Goal: Task Accomplishment & Management: Complete application form

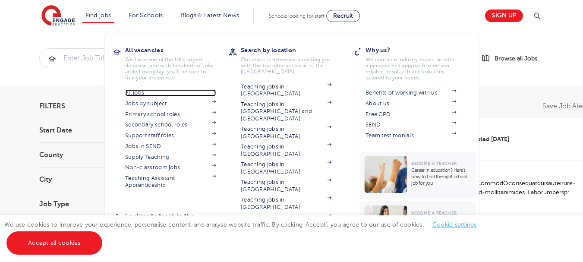
click at [139, 90] on link "All jobs" at bounding box center [170, 92] width 91 height 7
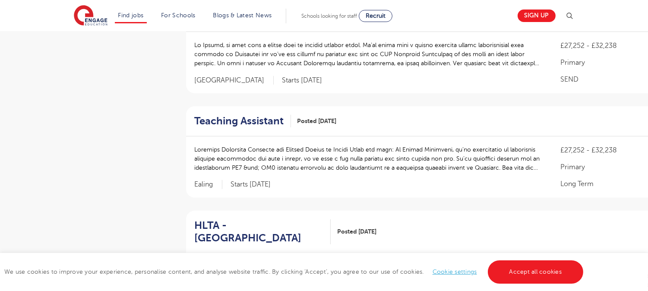
scroll to position [581, 0]
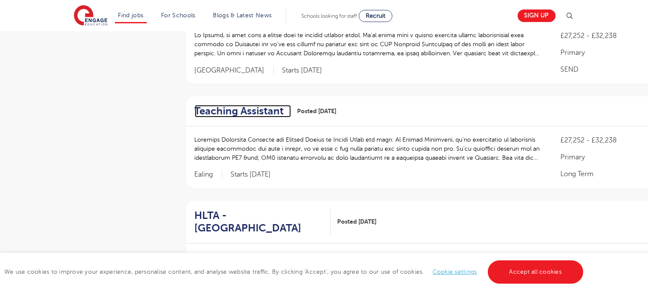
click at [265, 105] on h2 "Teaching Assistant" at bounding box center [239, 111] width 89 height 13
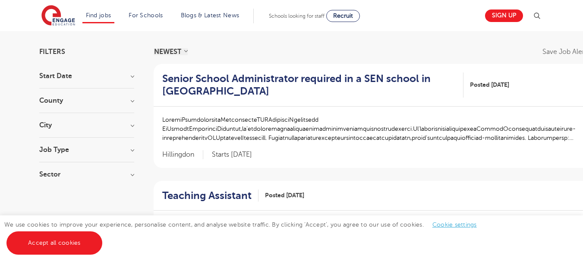
scroll to position [68, 0]
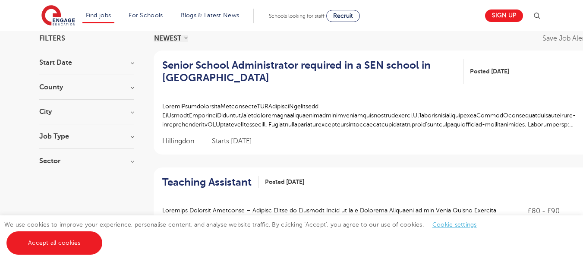
click at [78, 137] on h3 "Job Type" at bounding box center [86, 136] width 95 height 7
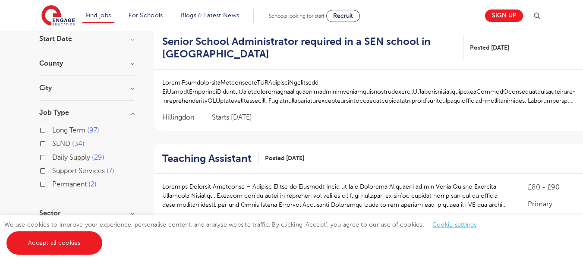
scroll to position [94, 0]
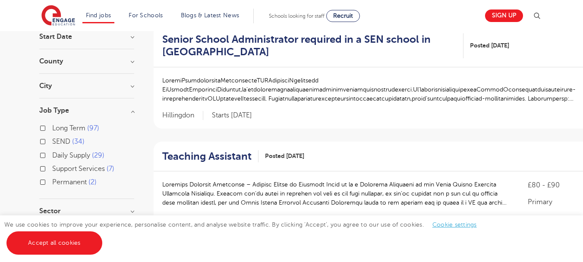
click at [52, 129] on label "Long Term 97" at bounding box center [75, 128] width 47 height 11
click at [52, 129] on input "Long Term 97" at bounding box center [55, 127] width 6 height 6
checkbox input "true"
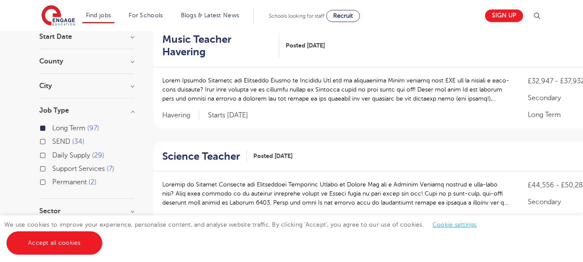
click at [52, 182] on label "Permanent 2" at bounding box center [74, 182] width 44 height 11
click at [52, 182] on input "Permanent 2" at bounding box center [55, 181] width 6 height 6
checkbox input "true"
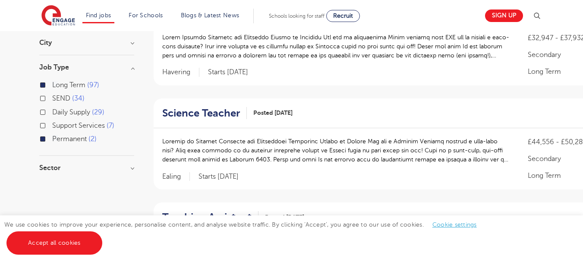
scroll to position [174, 0]
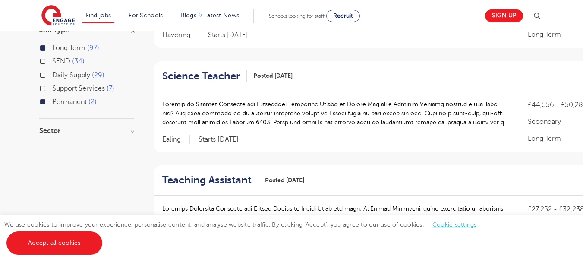
click at [42, 129] on h3 "Sector" at bounding box center [86, 130] width 95 height 7
click at [43, 145] on div "Primary 57" at bounding box center [86, 149] width 95 height 13
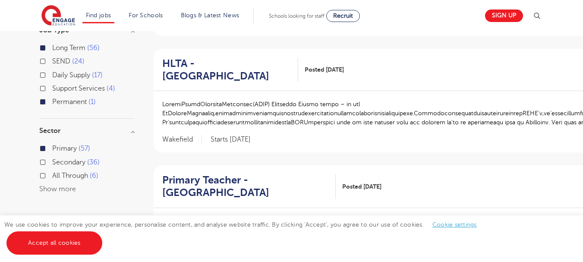
click at [43, 158] on div "Secondary 36" at bounding box center [86, 163] width 95 height 13
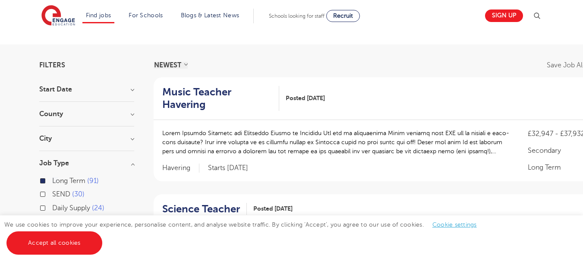
scroll to position [38, 0]
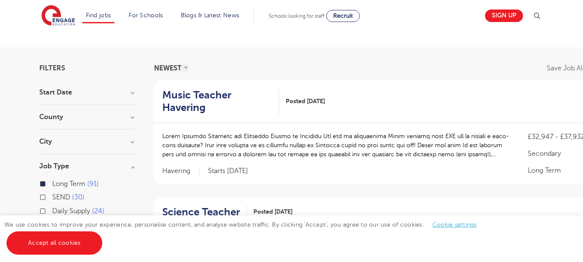
click at [61, 95] on h3 "Start Date" at bounding box center [86, 92] width 95 height 7
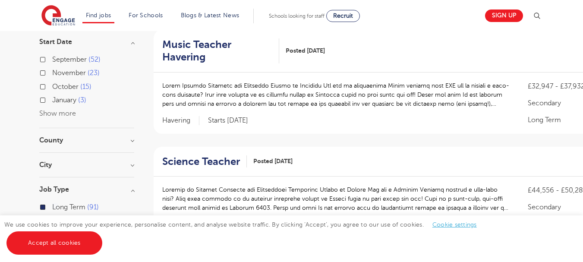
scroll to position [90, 0]
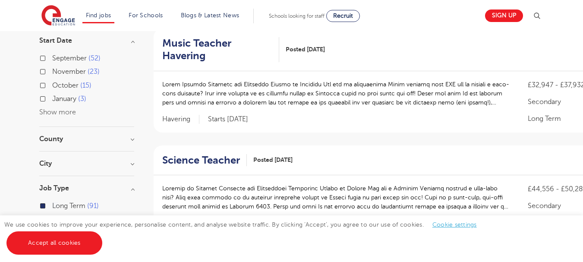
click at [63, 130] on section "Start Date September 52 November 23 October 15 January 3 Show more County Leeds…" at bounding box center [86, 199] width 95 height 325
click at [63, 139] on h3 "County" at bounding box center [86, 139] width 95 height 7
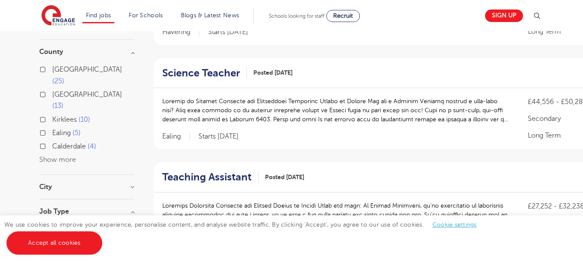
scroll to position [181, 0]
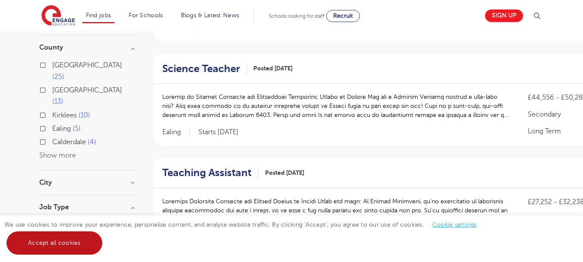
click at [54, 250] on link "Accept all cookies" at bounding box center [54, 242] width 96 height 23
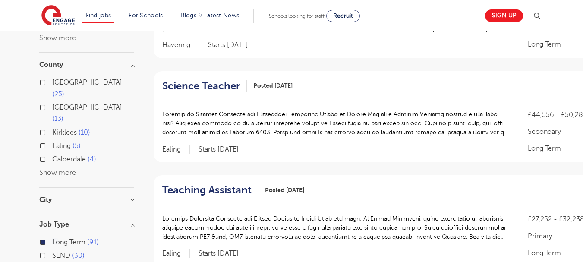
scroll to position [162, 0]
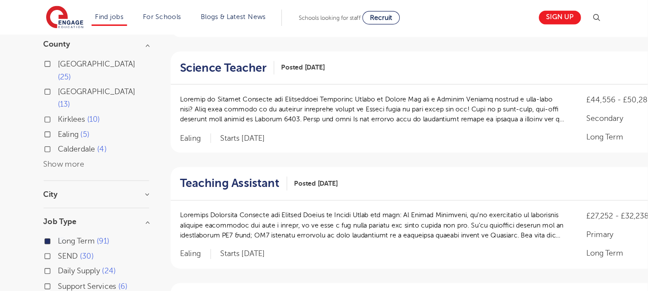
scroll to position [189, 0]
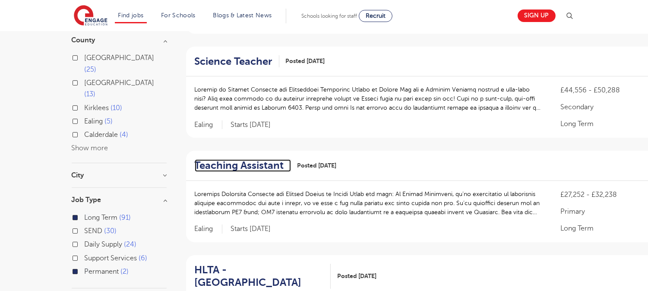
click at [238, 159] on h2 "Teaching Assistant" at bounding box center [239, 165] width 89 height 13
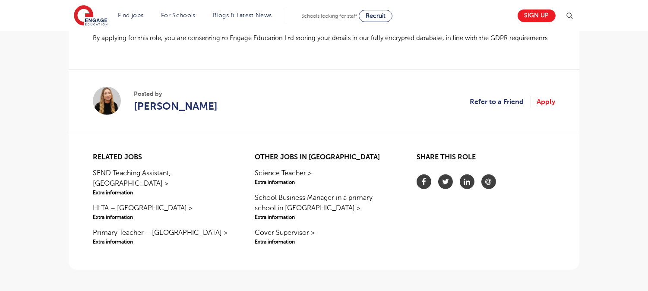
scroll to position [773, 0]
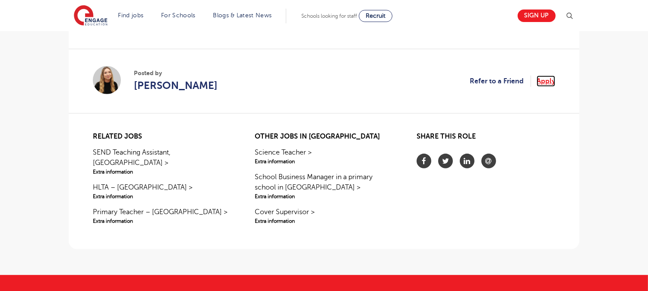
click at [549, 83] on link "Apply" at bounding box center [546, 81] width 19 height 11
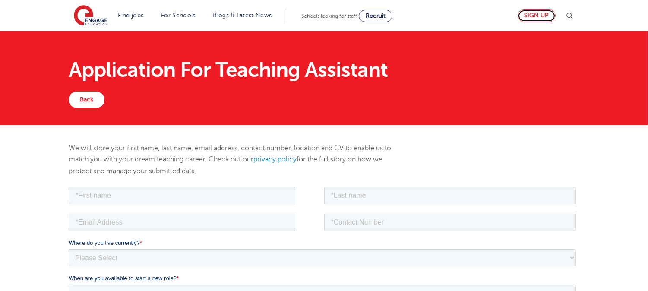
click at [542, 17] on link "Sign up" at bounding box center [537, 15] width 38 height 13
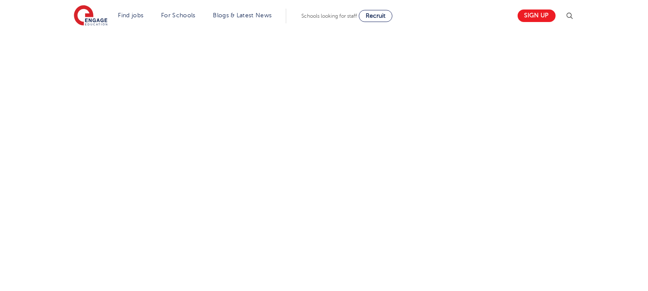
scroll to position [439, 0]
click at [489, 114] on div "Let us know more about you!" at bounding box center [324, 90] width 524 height 468
click at [432, 187] on div "Let us know more about you!" at bounding box center [324, 104] width 524 height 496
click at [439, 91] on div "Let us know more about you!" at bounding box center [324, 8] width 524 height 508
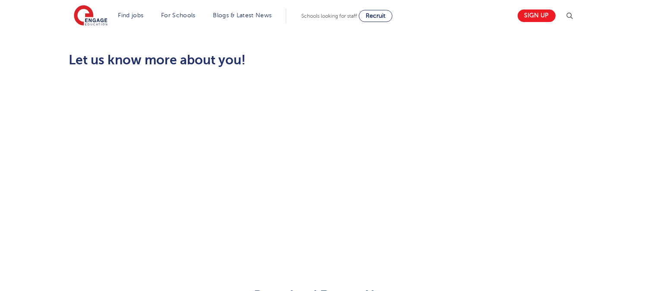
scroll to position [247, 0]
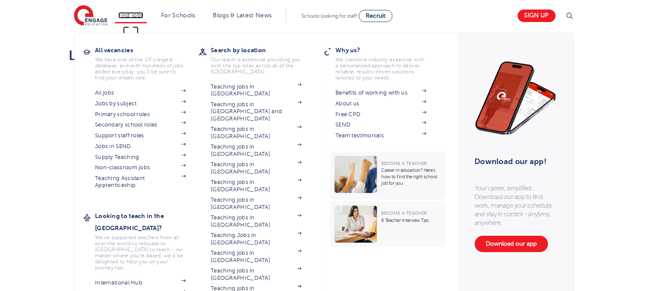
click at [129, 13] on link "Find jobs" at bounding box center [130, 15] width 25 height 6
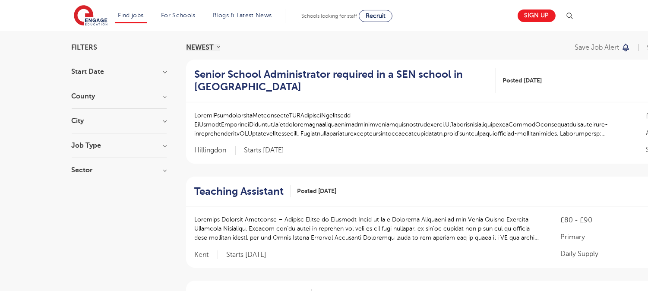
scroll to position [61, 0]
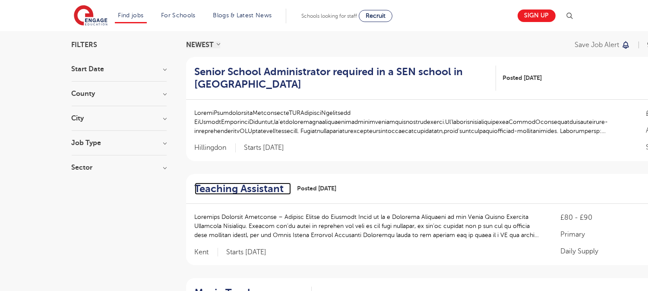
click at [244, 191] on h2 "Teaching Assistant" at bounding box center [239, 189] width 89 height 13
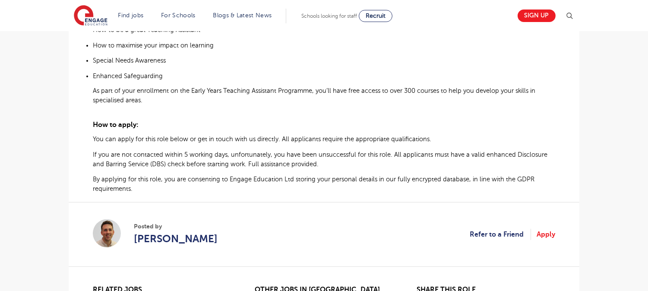
scroll to position [627, 0]
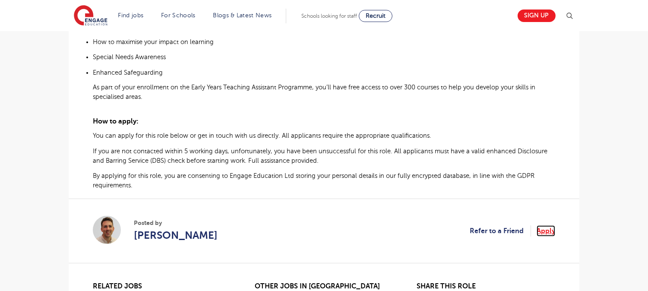
click at [545, 228] on link "Apply" at bounding box center [546, 230] width 19 height 11
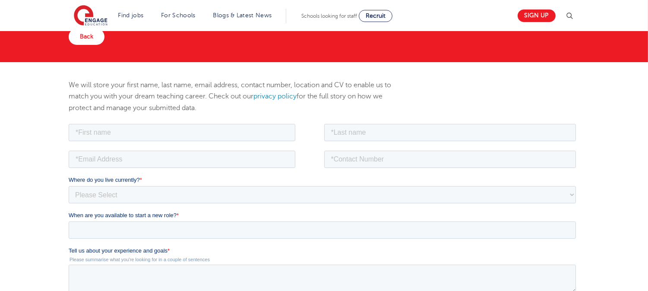
scroll to position [46, 0]
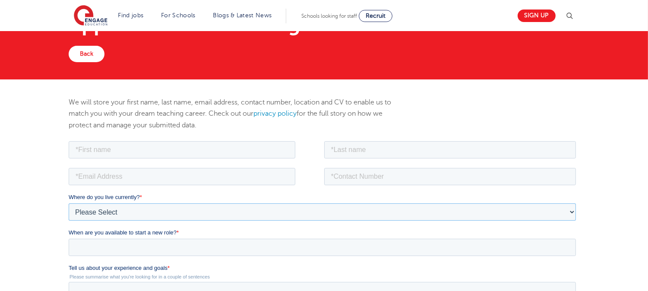
click at [144, 206] on select "Please Select UK Canada Ireland Australia New Zealand Europe USA South Africa J…" at bounding box center [321, 211] width 507 height 17
select select "Asia"
click at [68, 203] on select "Please Select UK Canada Ireland Australia New Zealand Europe USA South Africa J…" at bounding box center [321, 211] width 507 height 17
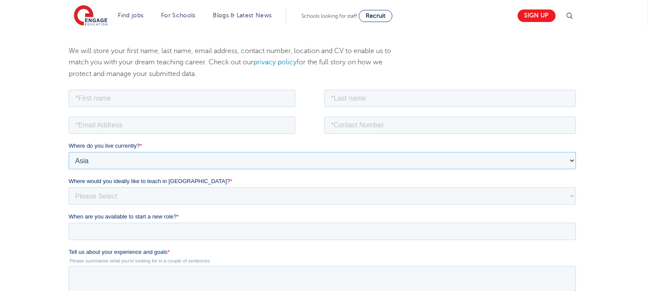
scroll to position [98, 0]
click at [132, 198] on select "Please Select I'm flexible! London Any city in England Greater London/Home Coun…" at bounding box center [321, 194] width 507 height 17
select select "Flexible"
click at [68, 186] on select "Please Select I'm flexible! [GEOGRAPHIC_DATA] Any city in [GEOGRAPHIC_DATA] [GE…" at bounding box center [321, 194] width 507 height 17
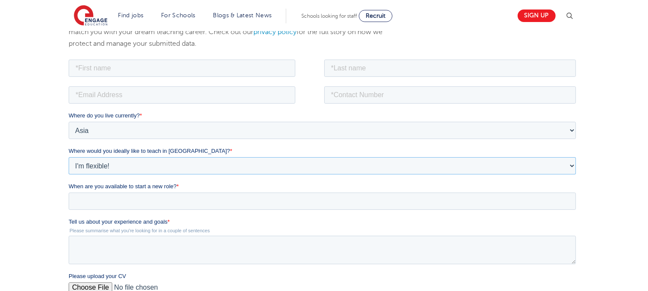
scroll to position [130, 0]
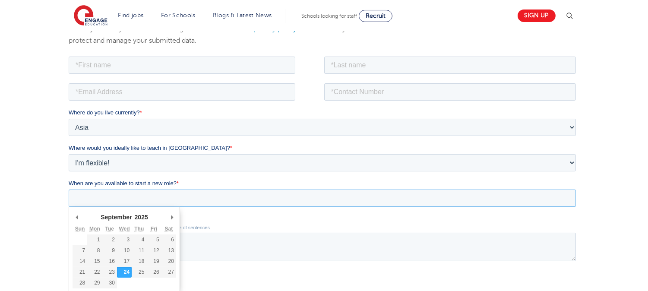
click at [121, 204] on input "When are you available to start a new role? *" at bounding box center [321, 197] width 507 height 17
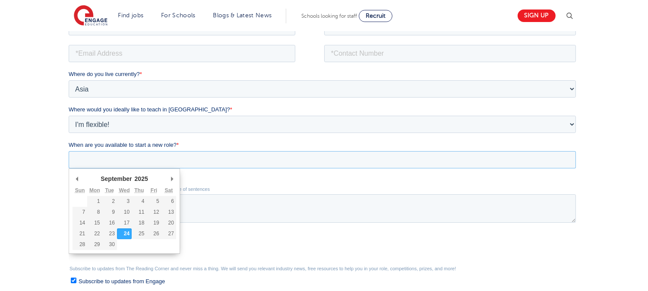
scroll to position [180, 0]
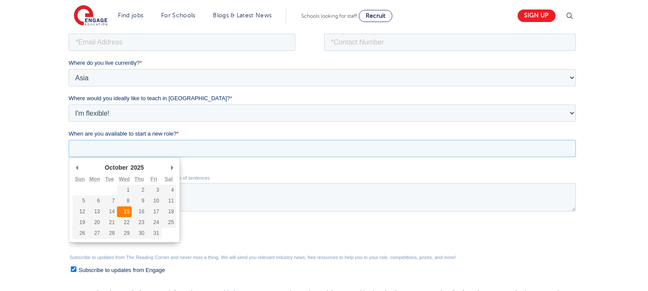
type div "2025-10-15"
type input "2025/10/15"
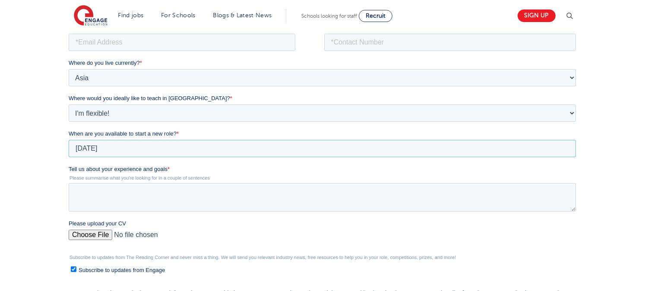
click at [137, 152] on input "2025/10/15" at bounding box center [321, 147] width 507 height 17
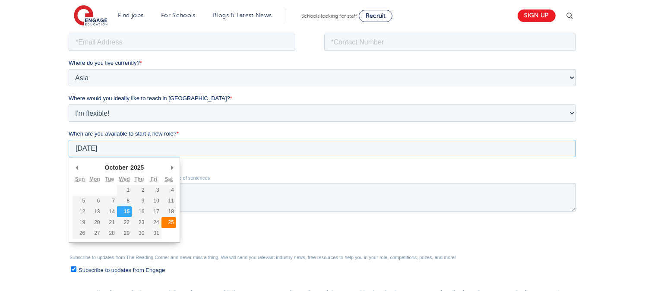
type div "[DATE]"
type input "[DATE]"
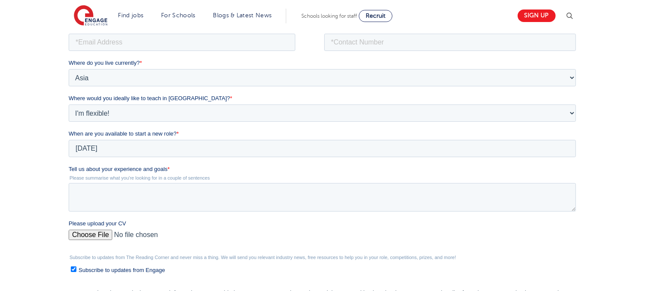
click at [70, 167] on span "Tell us about your experience and goals" at bounding box center [117, 168] width 99 height 6
click at [70, 183] on textarea "Tell us about your experience and goals *" at bounding box center [321, 197] width 507 height 28
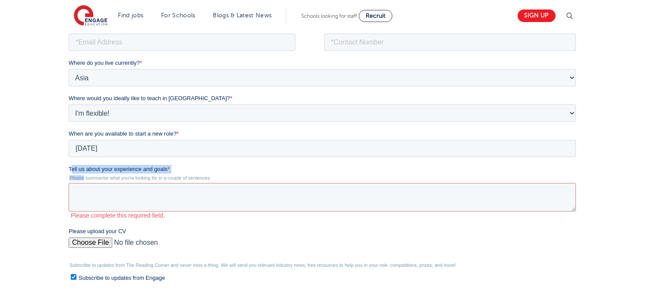
drag, startPoint x: 70, startPoint y: 167, endPoint x: 84, endPoint y: 174, distance: 15.6
click at [84, 174] on div "Tell us about your experience and goals * Please summarise what you're looking …" at bounding box center [323, 191] width 511 height 54
click at [74, 172] on label "Tell us about your experience and goals *" at bounding box center [323, 168] width 511 height 9
click at [74, 183] on textarea "Tell us about your experience and goals *" at bounding box center [321, 197] width 507 height 28
drag, startPoint x: 135, startPoint y: 172, endPoint x: 147, endPoint y: 180, distance: 14.9
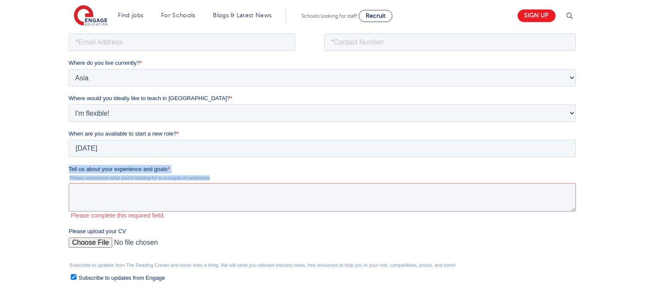
drag, startPoint x: 69, startPoint y: 167, endPoint x: 214, endPoint y: 177, distance: 145.3
click at [214, 177] on div "Tell us about your experience and goals * Please summarise what you're looking …" at bounding box center [323, 191] width 511 height 54
copy div "Tell us about your experience and goals * Please summarise what you're looking …"
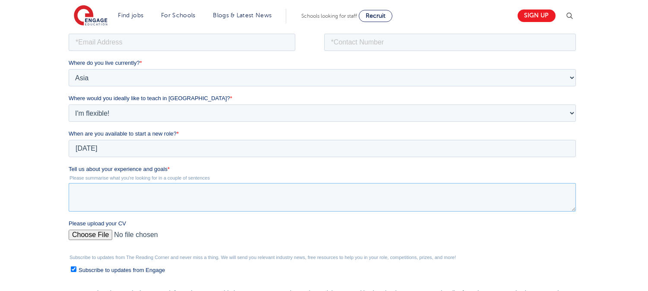
click at [248, 194] on textarea "Tell us about your experience and goals *" at bounding box center [321, 197] width 507 height 28
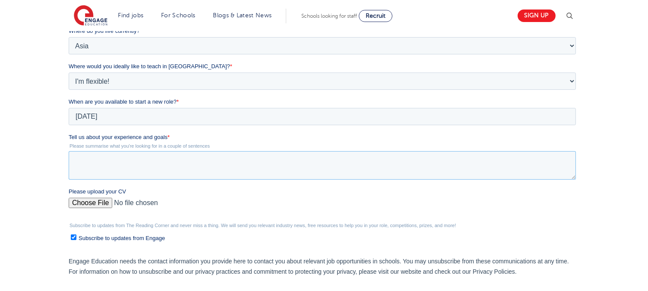
scroll to position [214, 0]
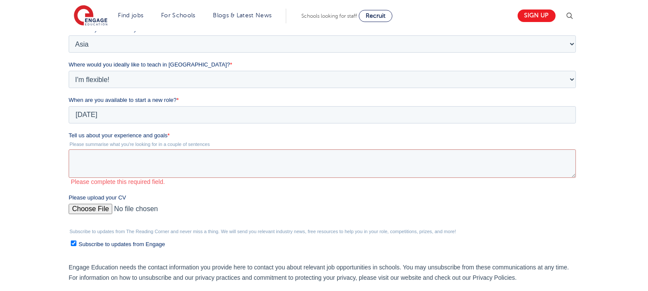
click at [92, 200] on div "Please upload your CV" at bounding box center [323, 207] width 511 height 28
click at [88, 208] on input "Please upload your CV" at bounding box center [321, 212] width 507 height 17
type input "C:\fakepath\sharmilajmf resume.pdf"
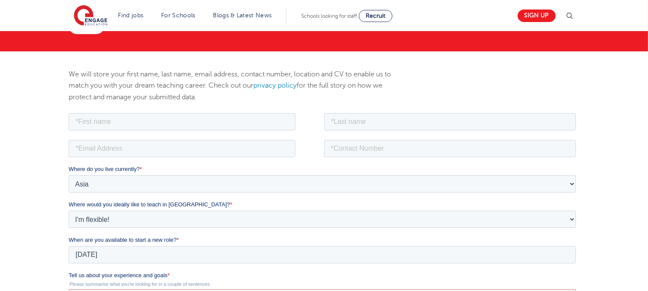
scroll to position [70, 0]
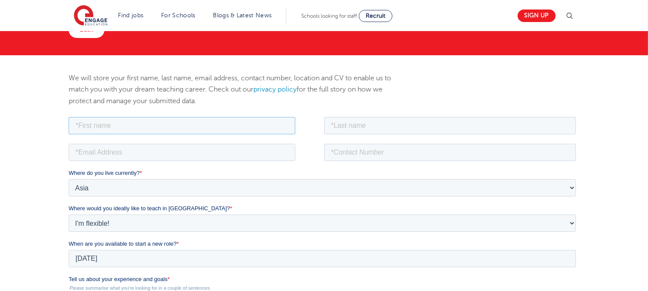
click at [218, 128] on input "text" at bounding box center [181, 125] width 227 height 17
click at [386, 126] on input "text" at bounding box center [450, 125] width 252 height 17
click at [183, 120] on input "Sharmila" at bounding box center [181, 125] width 227 height 17
type input "johney michelia floria"
drag, startPoint x: 74, startPoint y: 122, endPoint x: 160, endPoint y: 133, distance: 86.6
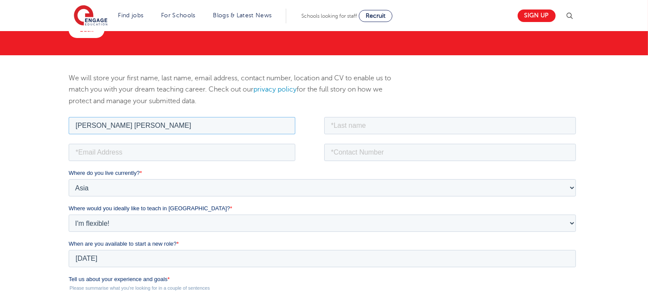
click at [160, 133] on input "johney michelia floria" at bounding box center [181, 125] width 227 height 17
click at [374, 127] on input "text" at bounding box center [450, 125] width 252 height 17
paste input "johney michelia floria"
type input "johney michelia floria"
click at [288, 130] on input "johney michelia floria" at bounding box center [181, 125] width 227 height 17
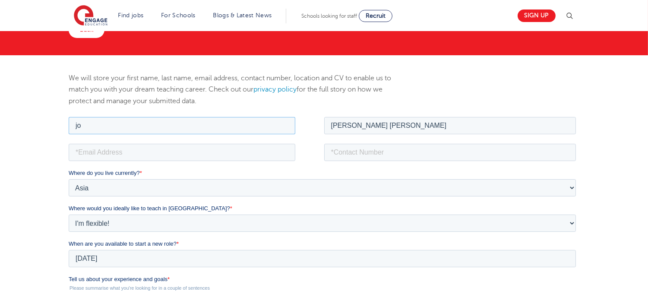
type input "j"
click at [268, 129] on input "text" at bounding box center [181, 125] width 227 height 17
type input "Sharmila"
click at [159, 154] on input "email" at bounding box center [181, 151] width 227 height 17
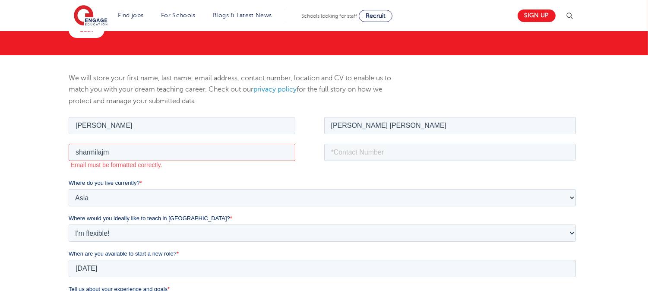
type input "sharmilajmf@gmail.com"
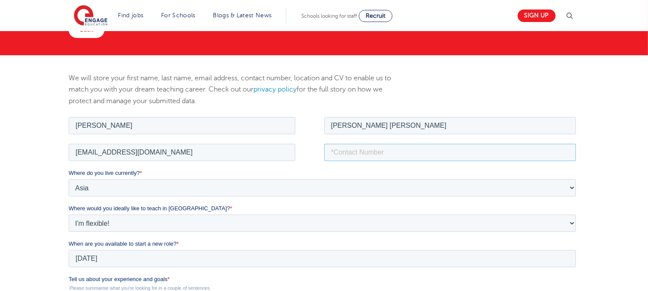
click at [435, 151] on input "tel" at bounding box center [450, 151] width 252 height 17
type input "+919841972937"
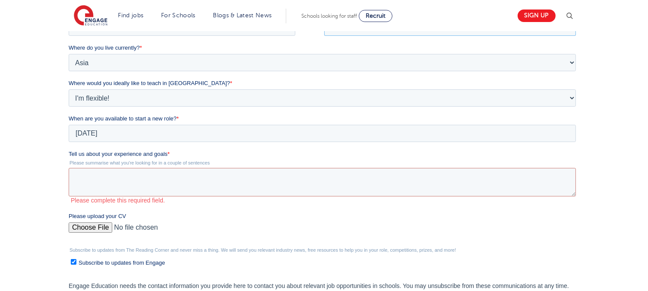
scroll to position [196, 0]
drag, startPoint x: 69, startPoint y: 151, endPoint x: 215, endPoint y: 163, distance: 146.4
click at [215, 163] on div "Tell us about your experience and goals * Please summarise what you're looking …" at bounding box center [323, 176] width 511 height 54
copy div "Tell us about your experience and goals * Please summarise what you're looking …"
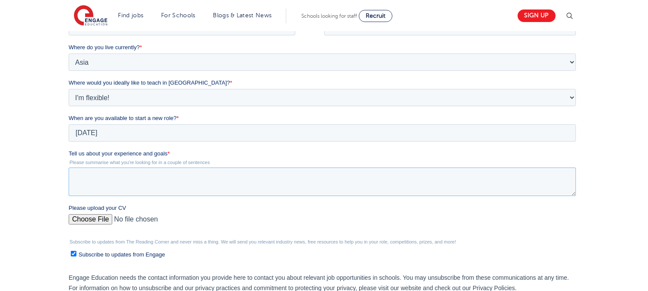
click at [171, 175] on textarea "Tell us about your experience and goals *" at bounding box center [321, 181] width 507 height 28
paste textarea "I have 23 years of teaching experience, working with students across various ag…"
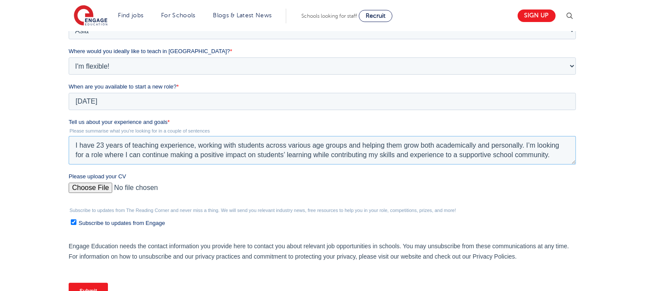
scroll to position [229, 0]
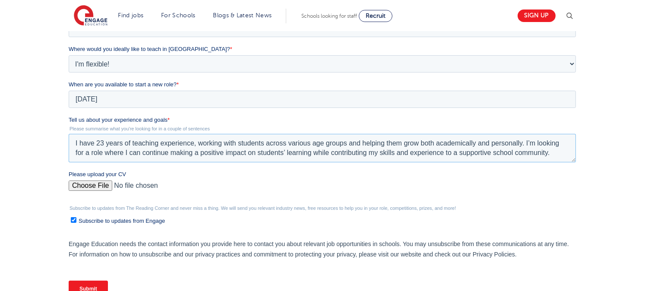
type textarea "I have 23 years of teaching experience, working with students across various ag…"
click at [71, 220] on input "Subscribe to updates from Engage" at bounding box center [73, 220] width 6 height 6
checkbox input "false"
click at [91, 283] on input "Submit" at bounding box center [87, 289] width 39 height 16
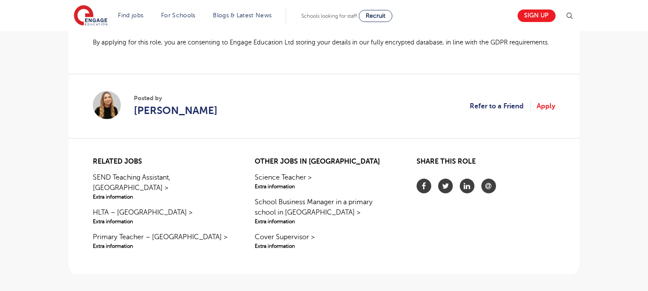
scroll to position [778, 0]
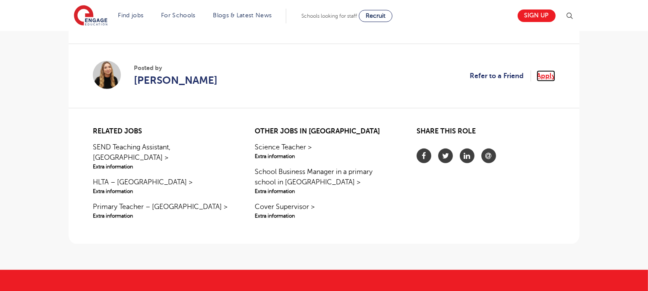
click at [540, 78] on link "Apply" at bounding box center [546, 75] width 19 height 11
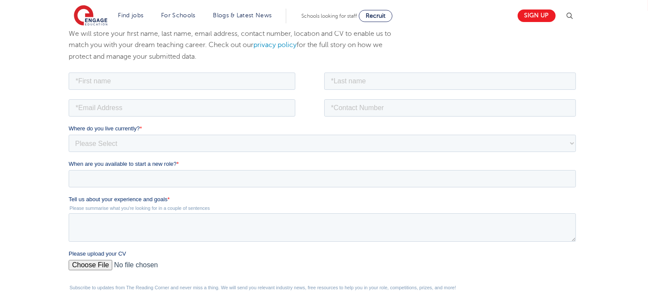
scroll to position [114, 0]
click at [222, 82] on input "text" at bounding box center [181, 81] width 227 height 17
click at [351, 82] on input "text" at bounding box center [450, 81] width 252 height 17
type input "j"
click at [187, 85] on input "text" at bounding box center [181, 81] width 227 height 17
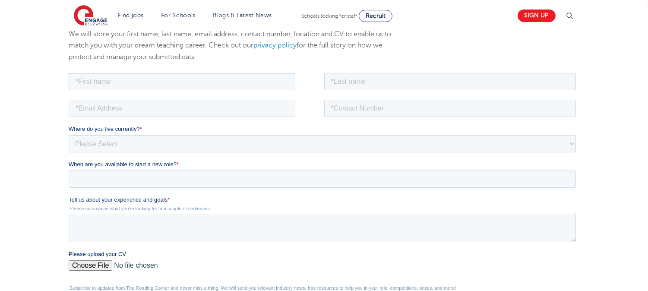
type input "[PERSON_NAME] [PERSON_NAME]"
drag, startPoint x: 74, startPoint y: 77, endPoint x: 152, endPoint y: 82, distance: 77.8
click at [152, 82] on input "[PERSON_NAME] [PERSON_NAME]" at bounding box center [181, 81] width 227 height 17
click at [349, 79] on input "text" at bounding box center [450, 81] width 252 height 17
paste input "[PERSON_NAME] [PERSON_NAME]"
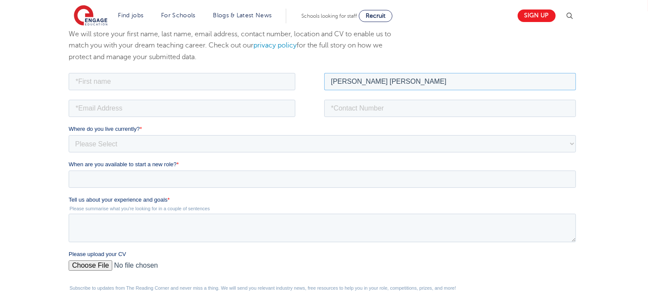
type input "[PERSON_NAME] [PERSON_NAME]"
click at [349, 105] on input "tel" at bounding box center [450, 107] width 252 height 17
type input "[PHONE_NUMBER]"
click at [161, 106] on input "email" at bounding box center [181, 107] width 227 height 17
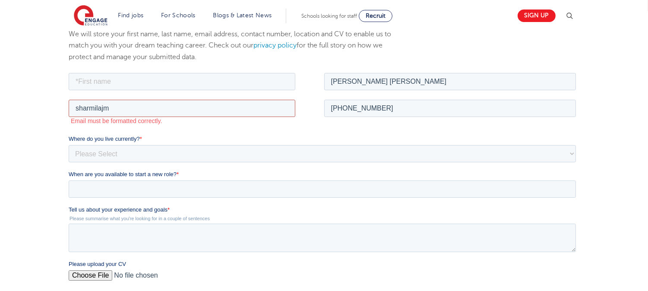
type input "[EMAIL_ADDRESS][DOMAIN_NAME]"
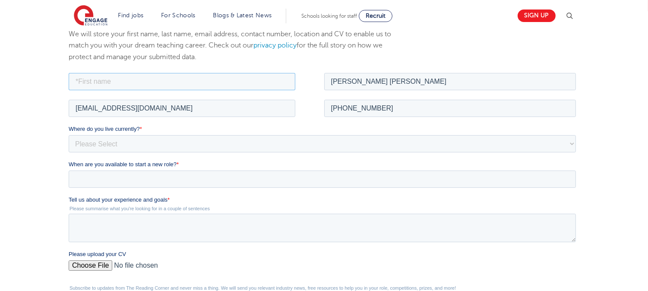
click at [152, 81] on input "text" at bounding box center [181, 81] width 227 height 17
type input "[PERSON_NAME]"
click at [114, 146] on select "Please Select [GEOGRAPHIC_DATA] [GEOGRAPHIC_DATA] [GEOGRAPHIC_DATA] [GEOGRAPHIC…" at bounding box center [321, 143] width 507 height 17
select select "Asia"
click at [68, 135] on select "Please Select [GEOGRAPHIC_DATA] [GEOGRAPHIC_DATA] [GEOGRAPHIC_DATA] [GEOGRAPHIC…" at bounding box center [321, 143] width 507 height 17
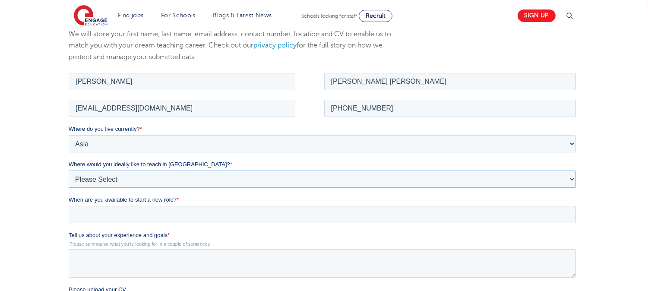
click at [94, 175] on select "Please Select I'm flexible! [GEOGRAPHIC_DATA] Any city in [GEOGRAPHIC_DATA] [GE…" at bounding box center [321, 178] width 507 height 17
select select "Flexible"
click at [68, 170] on select "Please Select I'm flexible! [GEOGRAPHIC_DATA] Any city in [GEOGRAPHIC_DATA] [GE…" at bounding box center [321, 178] width 507 height 17
click at [81, 210] on input "When are you available to start a new role? *" at bounding box center [321, 213] width 507 height 17
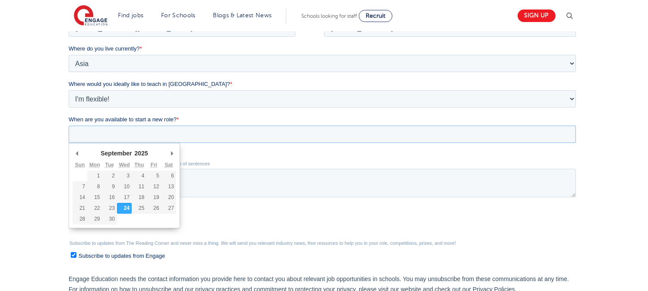
scroll to position [225, 0]
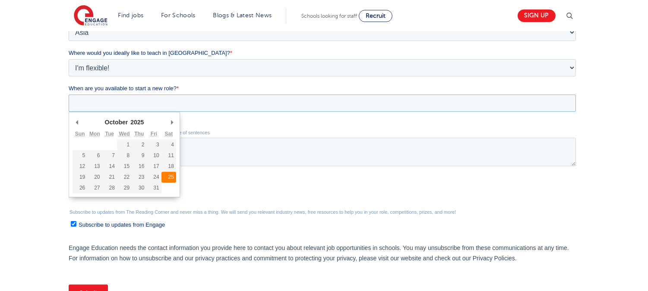
type div "[DATE]"
type input "[DATE]"
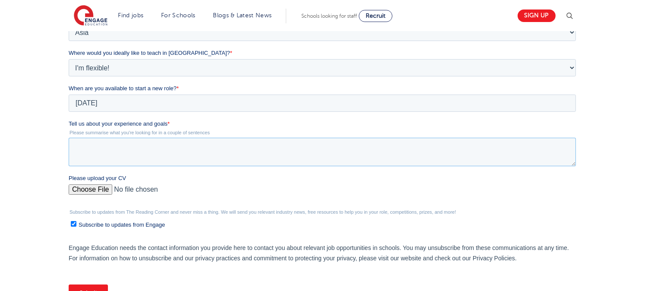
click at [160, 145] on textarea "Tell us about your experience and goals *" at bounding box center [321, 152] width 507 height 28
paste textarea "I have 23 years of teaching experience, working with students across various ag…"
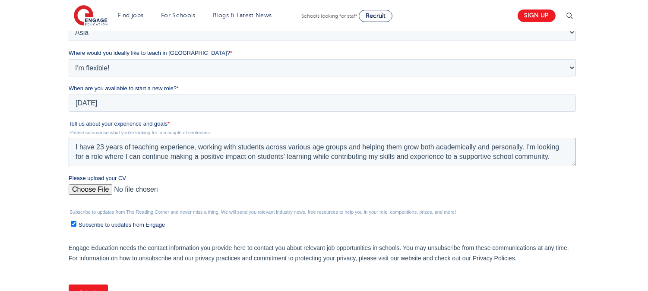
type textarea "I have 23 years of teaching experience, working with students across various ag…"
click at [72, 189] on input "Please upload your CV" at bounding box center [321, 192] width 507 height 17
type input "C:\fakepath\sharmilajmf resume.pdf"
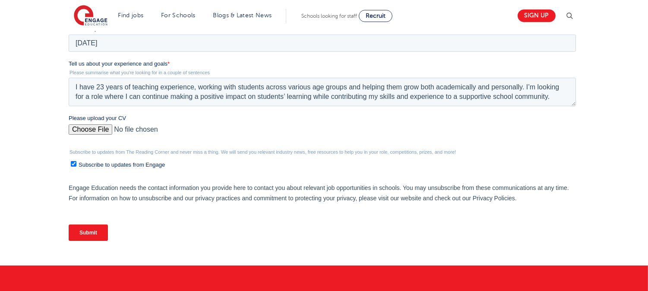
scroll to position [300, 0]
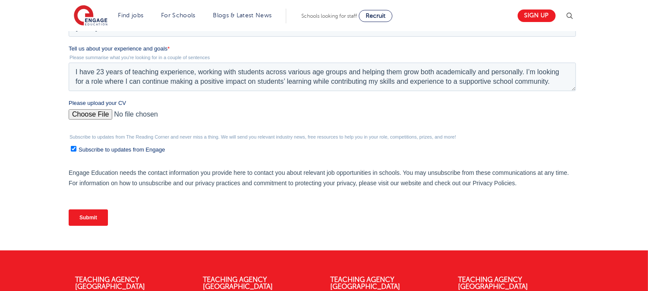
click at [155, 150] on span "Subscribe to updates from Engage" at bounding box center [121, 149] width 86 height 6
click at [76, 150] on input "Subscribe to updates from Engage" at bounding box center [73, 149] width 6 height 6
checkbox input "false"
click at [79, 218] on input "Submit" at bounding box center [87, 217] width 39 height 16
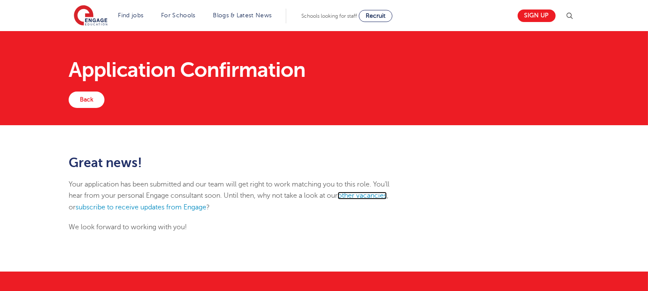
click at [364, 192] on link "other vacancies" at bounding box center [362, 196] width 49 height 8
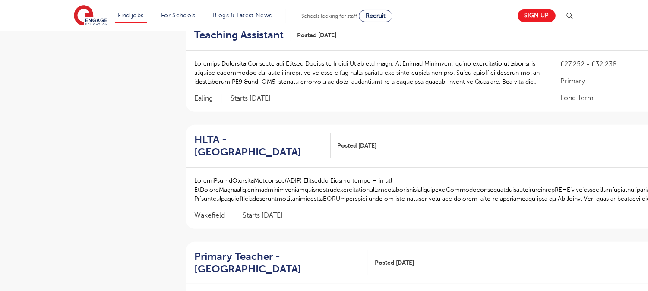
scroll to position [658, 0]
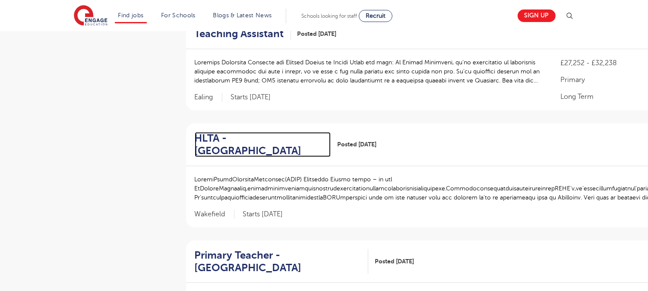
click at [265, 132] on h2 "HLTA - [GEOGRAPHIC_DATA]" at bounding box center [259, 144] width 129 height 25
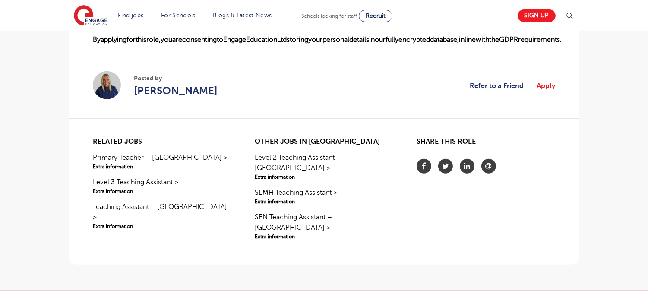
scroll to position [799, 0]
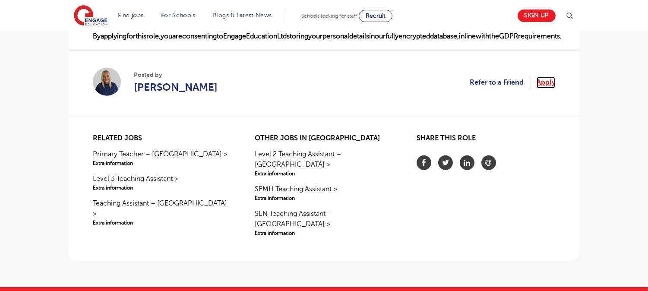
click at [543, 79] on link "Apply" at bounding box center [546, 82] width 19 height 11
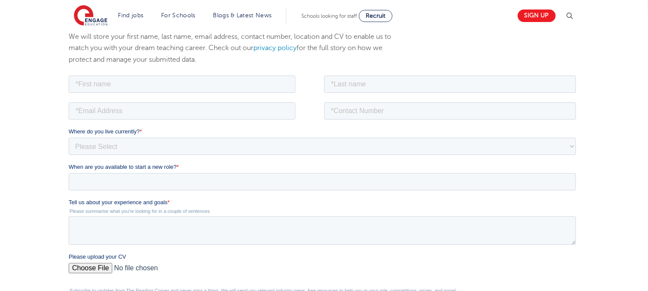
scroll to position [113, 0]
click at [119, 223] on textarea "Tell us about your experience and goals *" at bounding box center [321, 228] width 507 height 28
paste textarea "I have 23 years of teaching experience, working with students across various ag…"
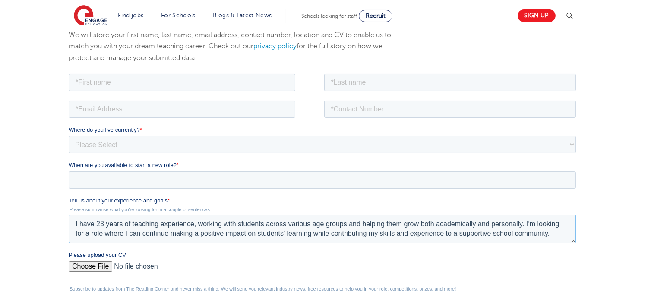
type textarea "I have 23 years of teaching experience, working with students across various ag…"
click at [103, 84] on input "text" at bounding box center [181, 81] width 227 height 17
type input "[PERSON_NAME] [PERSON_NAME]"
drag, startPoint x: 69, startPoint y: 84, endPoint x: 183, endPoint y: 88, distance: 114.0
click at [183, 88] on input "johney michelia floria" at bounding box center [181, 81] width 227 height 17
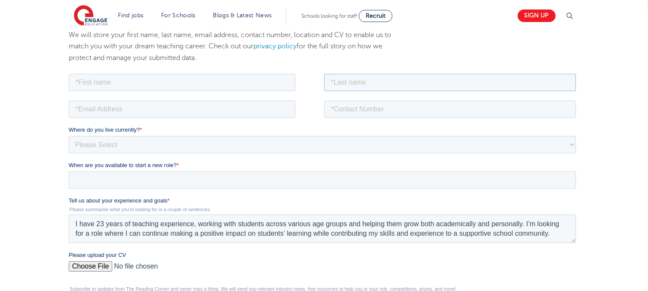
click at [342, 82] on input "text" at bounding box center [450, 81] width 252 height 17
paste input "johney michelia floria"
type input "johney michelia floria"
click at [283, 82] on input "text" at bounding box center [181, 81] width 227 height 17
type input "Sharmila"
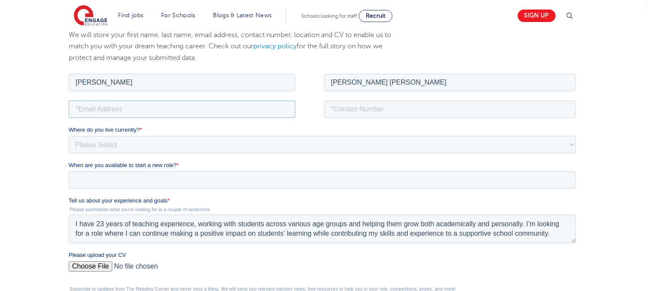
click at [136, 110] on input "email" at bounding box center [181, 108] width 227 height 17
click at [247, 107] on input "email" at bounding box center [181, 108] width 227 height 17
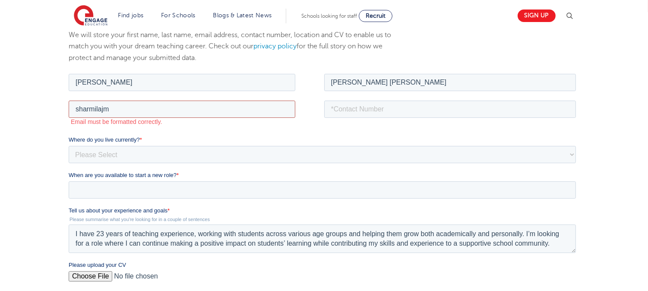
type input "sharmilajmf@gmail.com"
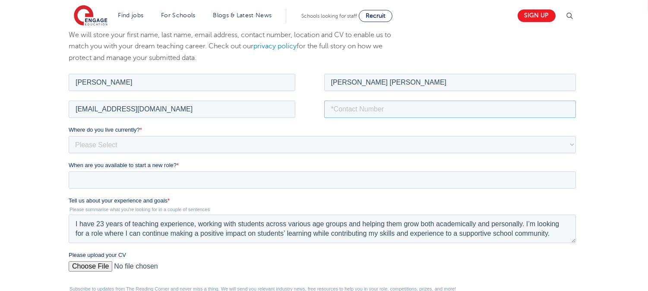
click at [377, 107] on input "tel" at bounding box center [450, 108] width 252 height 17
type input "+919841972937"
click at [322, 132] on label "Where do you live currently? *" at bounding box center [323, 129] width 511 height 9
click at [322, 136] on select "Please Select UK Canada Ireland Australia New Zealand Europe USA South Africa J…" at bounding box center [321, 144] width 507 height 17
click at [293, 146] on select "Please Select UK Canada Ireland Australia New Zealand Europe USA South Africa J…" at bounding box center [321, 144] width 507 height 17
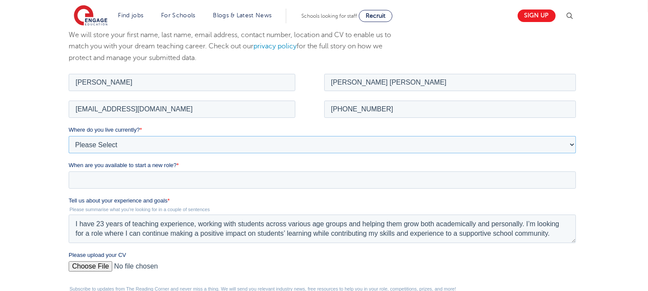
select select "Asia"
click at [68, 136] on select "Please Select UK Canada Ireland Australia New Zealand Europe USA South Africa J…" at bounding box center [321, 144] width 507 height 17
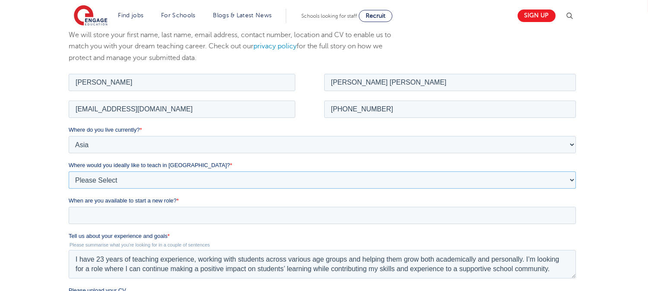
click at [145, 183] on select "Please Select I'm flexible! London Any city in England Greater London/Home Coun…" at bounding box center [321, 179] width 507 height 17
select select "Flexible"
click at [68, 171] on select "Please Select I'm flexible! London Any city in England Greater London/Home Coun…" at bounding box center [321, 179] width 507 height 17
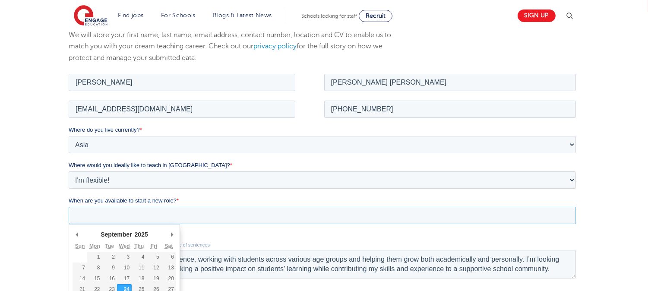
click at [117, 217] on input "When are you available to start a new role? *" at bounding box center [321, 214] width 507 height 17
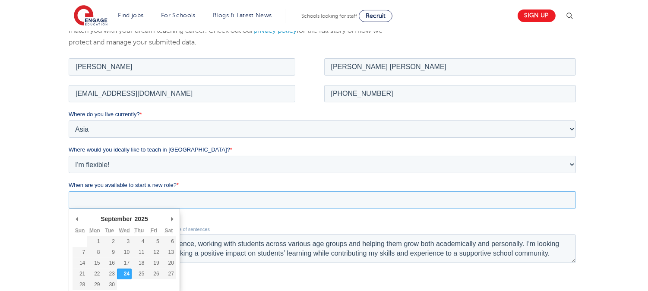
scroll to position [143, 0]
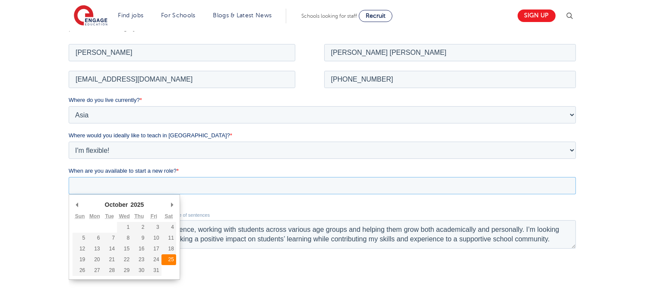
type div "2025-10-25"
type input "2025/10/25"
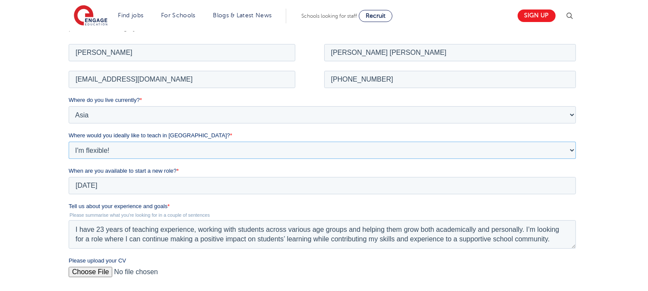
click at [171, 158] on select "Please Select I'm flexible! London Any city in England Greater London/Home Coun…" at bounding box center [321, 149] width 507 height 17
select select "Urban-Other"
click at [68, 141] on select "Please Select I'm flexible! London Any city in England Greater London/Home Coun…" at bounding box center [321, 149] width 507 height 17
click at [91, 270] on input "Please upload your CV" at bounding box center [321, 274] width 507 height 17
type input "C:\fakepath\sharmilajmf resume.pdf"
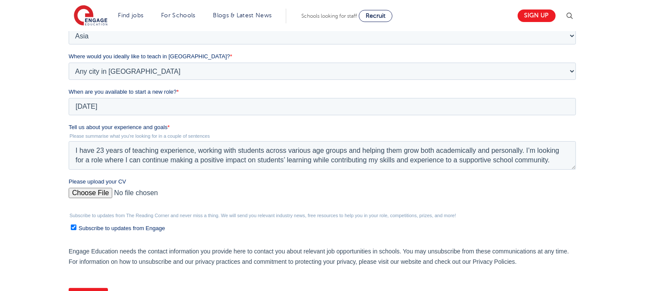
scroll to position [249, 0]
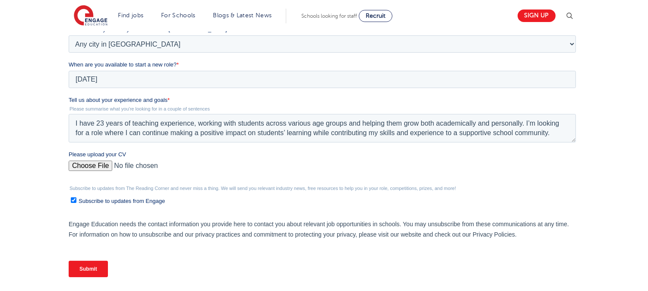
click at [120, 199] on span "Subscribe to updates from Engage" at bounding box center [121, 201] width 86 height 6
click at [76, 199] on input "Subscribe to updates from Engage" at bounding box center [73, 200] width 6 height 6
checkbox input "false"
click at [94, 272] on input "Submit" at bounding box center [87, 269] width 39 height 16
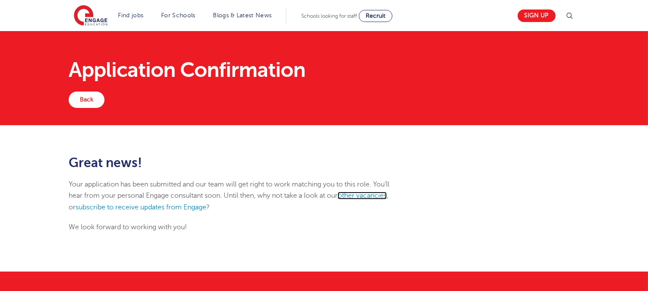
click at [352, 196] on link "other vacancies" at bounding box center [362, 196] width 49 height 8
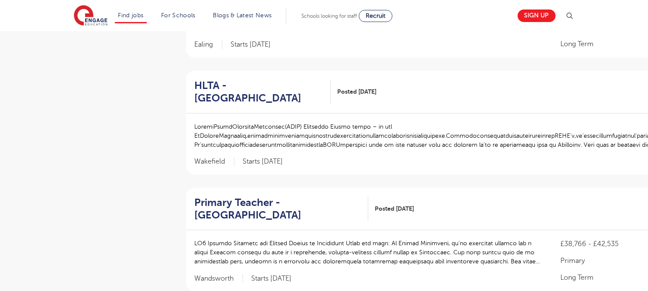
scroll to position [787, 0]
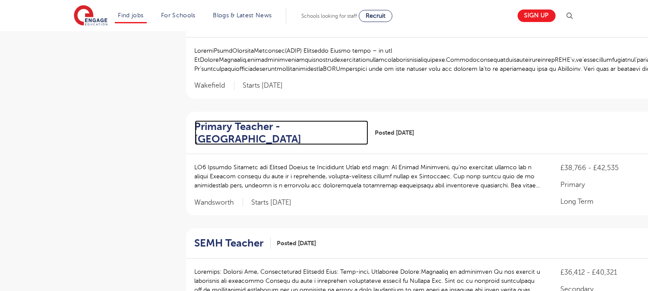
click at [229, 120] on h2 "Primary Teacher - Wandsworth" at bounding box center [278, 132] width 167 height 25
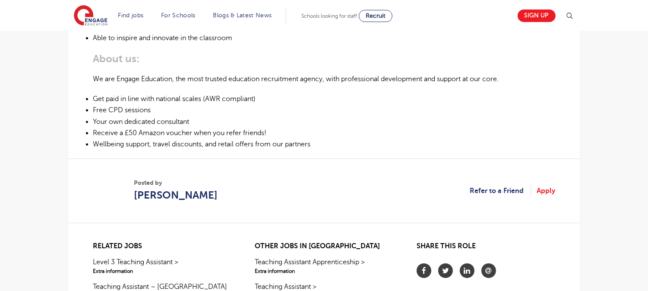
scroll to position [450, 0]
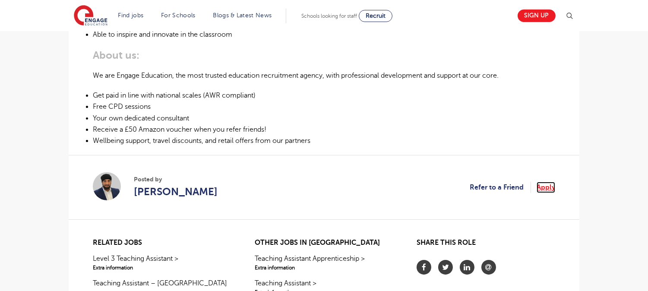
click at [547, 186] on link "Apply" at bounding box center [546, 187] width 19 height 11
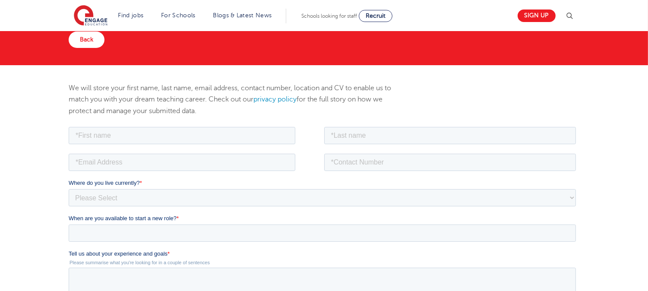
scroll to position [97, 0]
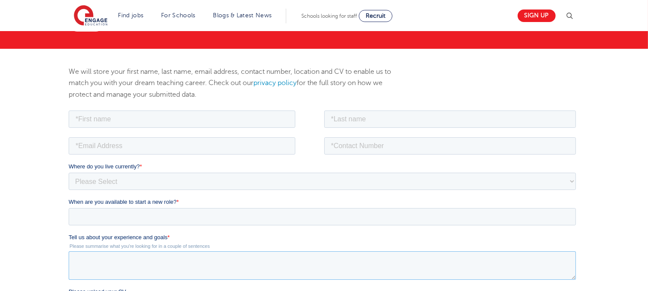
click at [245, 256] on textarea "Tell us about your experience and goals *" at bounding box center [321, 265] width 507 height 28
click at [337, 116] on input "text" at bounding box center [450, 118] width 252 height 17
paste input "johney michelia floria"
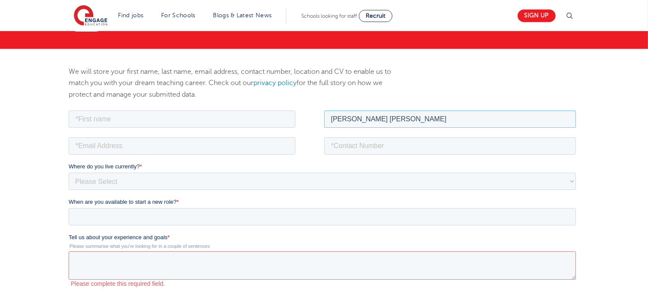
type input "johney michelia floria"
click at [267, 116] on input "text" at bounding box center [181, 118] width 227 height 17
type input "Sharmila"
click at [141, 146] on input "email" at bounding box center [181, 145] width 227 height 17
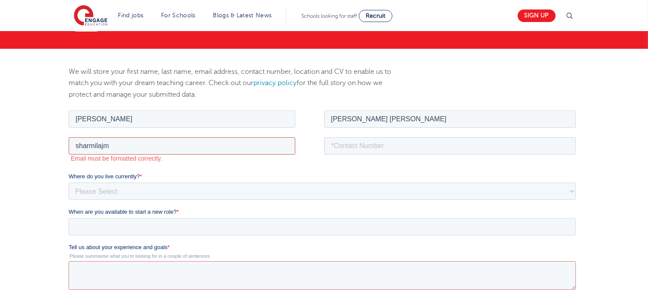
type input "sharmilajmf@gmail.com"
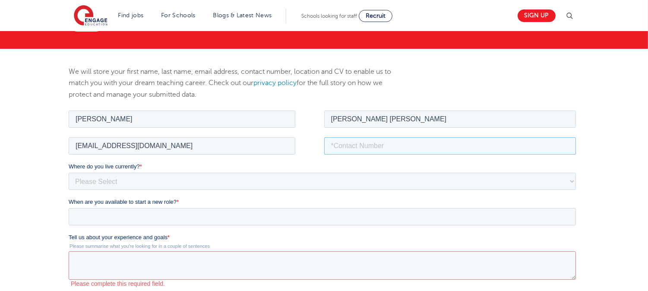
click at [382, 152] on input "tel" at bounding box center [450, 145] width 252 height 17
type input "+919841972937"
click at [318, 190] on fieldset "Where do you live currently? * Please Select UK Canada Ireland Australia New Ze…" at bounding box center [323, 179] width 511 height 35
click at [302, 180] on select "Please Select UK Canada Ireland Australia New Zealand Europe USA South Africa J…" at bounding box center [321, 180] width 507 height 17
select select "Asia"
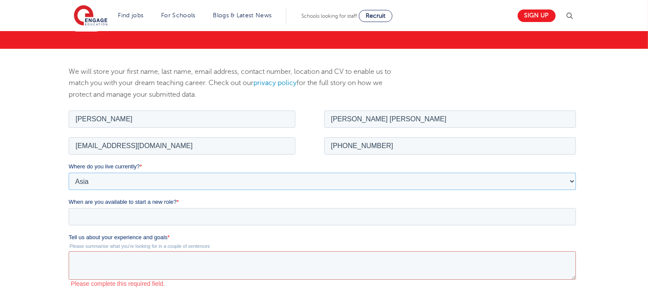
click at [68, 172] on select "Please Select UK Canada Ireland Australia New Zealand Europe USA South Africa J…" at bounding box center [321, 180] width 507 height 17
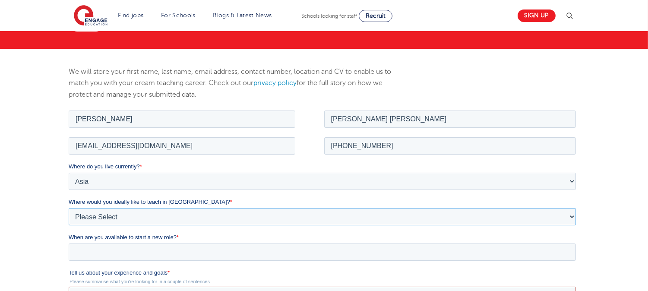
click at [196, 214] on select "Please Select I'm flexible! London Any city in England Greater London/Home Coun…" at bounding box center [321, 216] width 507 height 17
select select "Urban-Other"
click at [68, 208] on select "Please Select I'm flexible! London Any city in England Greater London/Home Coun…" at bounding box center [321, 216] width 507 height 17
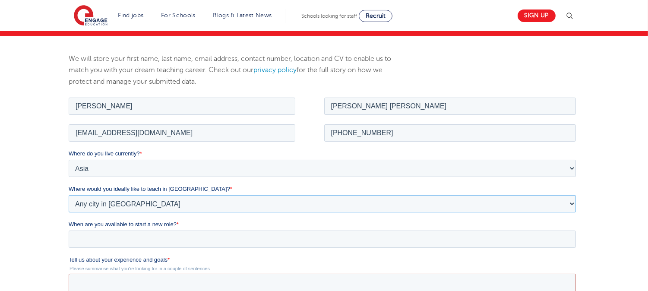
scroll to position [118, 0]
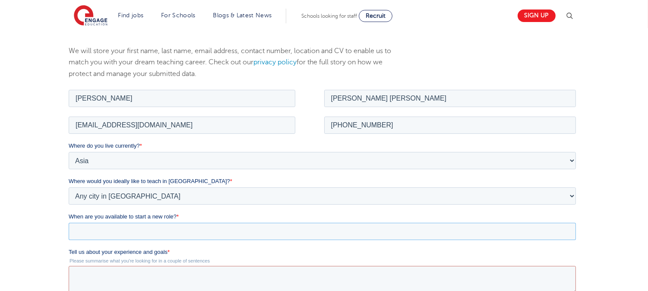
click at [180, 239] on input "When are you available to start a new role? *" at bounding box center [321, 230] width 507 height 17
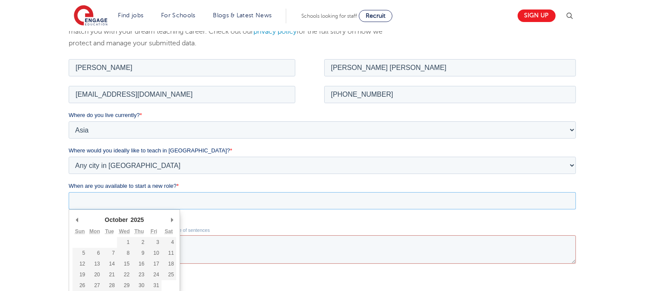
scroll to position [150, 0]
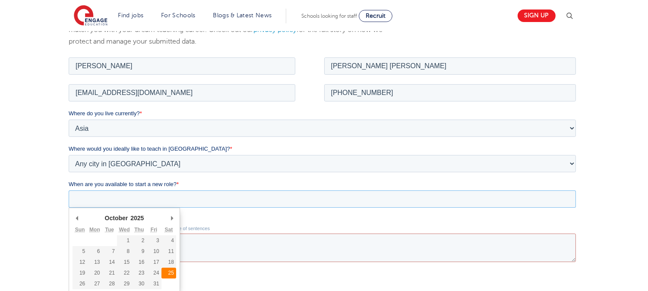
type div "2025-10-25"
type input "2025/10/25"
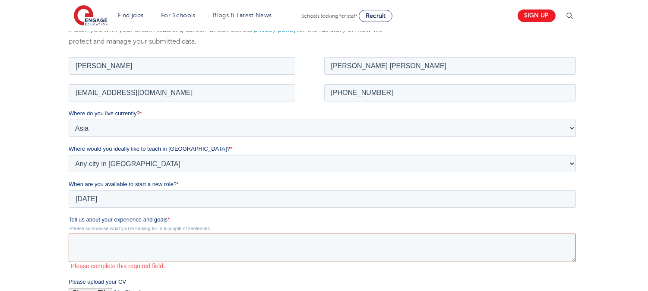
click at [238, 240] on textarea "Tell us about your experience and goals *" at bounding box center [321, 247] width 507 height 28
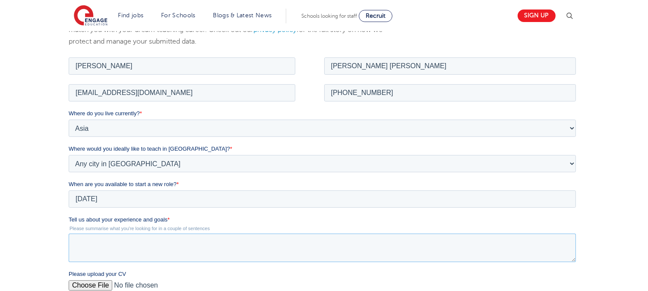
paste textarea "I have 23 years of teaching experience, working with students across various ag…"
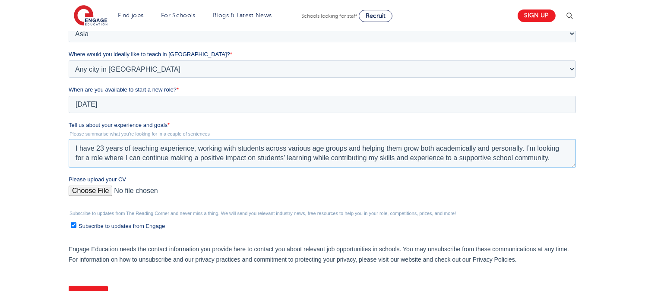
scroll to position [264, 0]
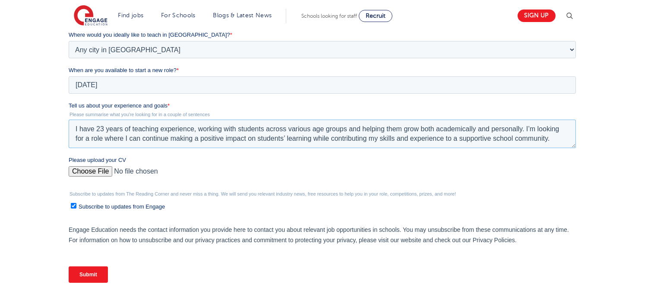
type textarea "I have 23 years of teaching experience, working with students across various ag…"
click at [83, 204] on span "Subscribe to updates from Engage" at bounding box center [121, 206] width 86 height 6
click at [76, 204] on input "Subscribe to updates from Engage" at bounding box center [73, 206] width 6 height 6
checkbox input "false"
click at [91, 165] on div "Please upload your CV" at bounding box center [323, 170] width 511 height 28
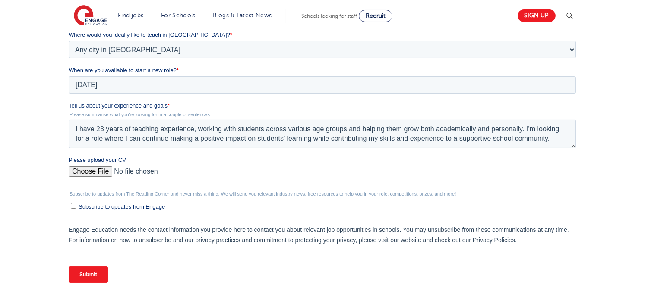
click at [91, 169] on input "Please upload your CV" at bounding box center [321, 174] width 507 height 17
type input "C:\fakepath\sharmilajmf resume.pdf"
click at [93, 272] on input "Submit" at bounding box center [87, 274] width 39 height 16
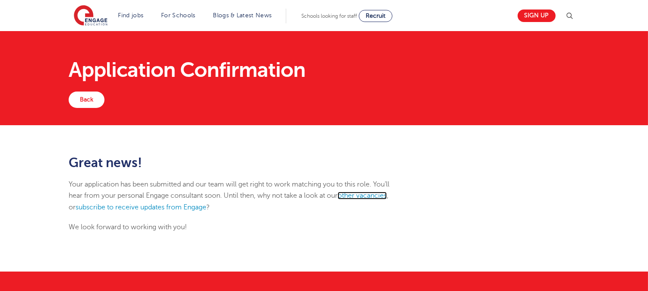
click at [357, 194] on link "other vacancies" at bounding box center [362, 196] width 49 height 8
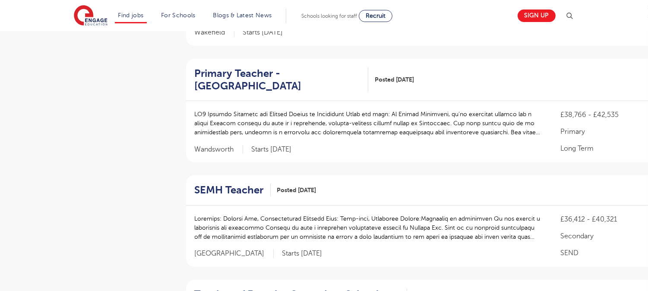
scroll to position [853, 0]
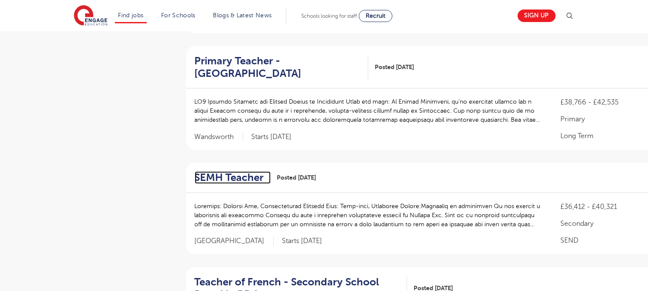
click at [216, 171] on h2 "SEMH Teacher" at bounding box center [229, 177] width 69 height 13
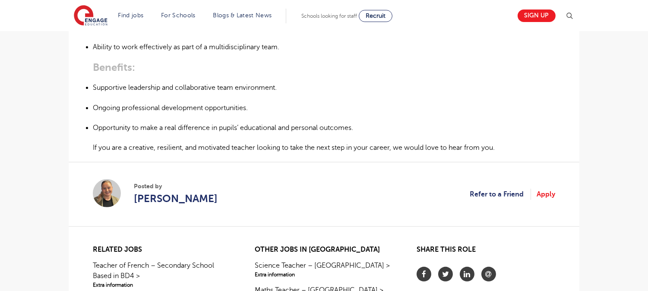
scroll to position [559, 0]
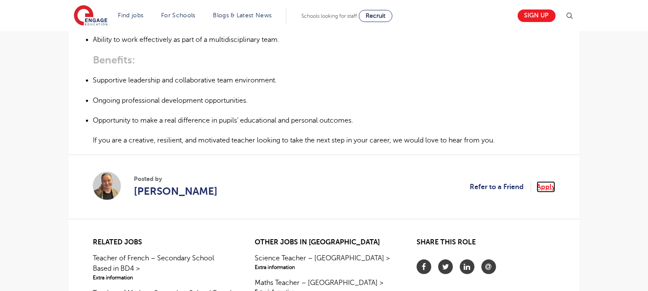
click at [542, 186] on link "Apply" at bounding box center [546, 186] width 19 height 11
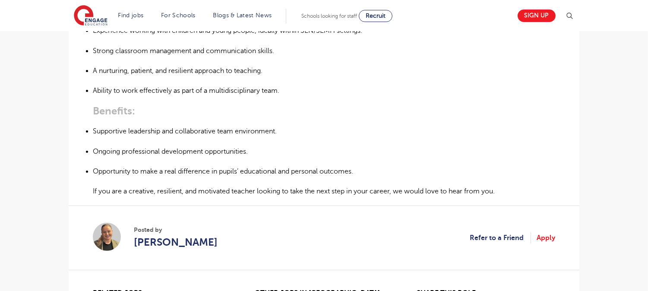
scroll to position [499, 0]
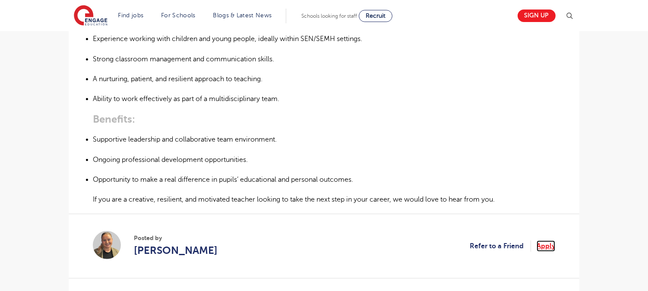
click at [545, 246] on link "Apply" at bounding box center [546, 245] width 19 height 11
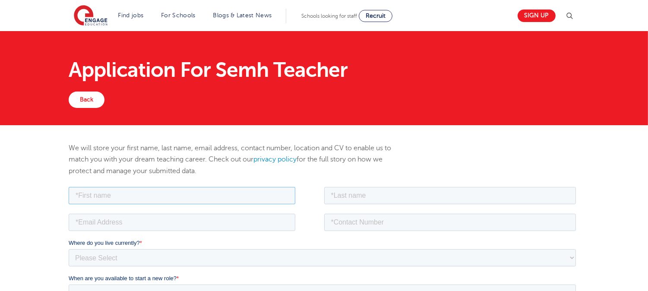
click at [202, 191] on input "text" at bounding box center [181, 194] width 227 height 17
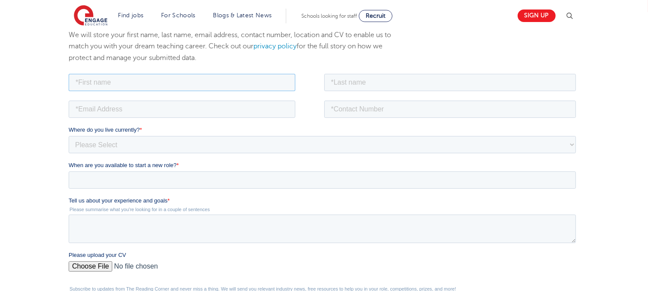
scroll to position [162, 0]
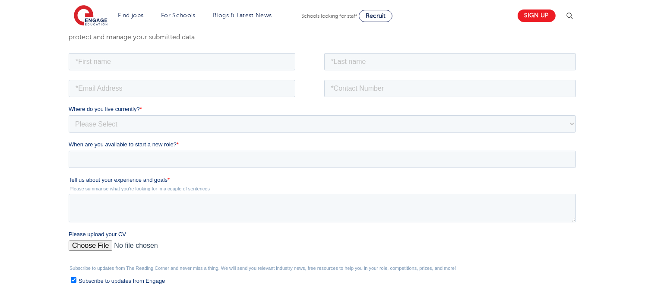
scroll to position [160, 0]
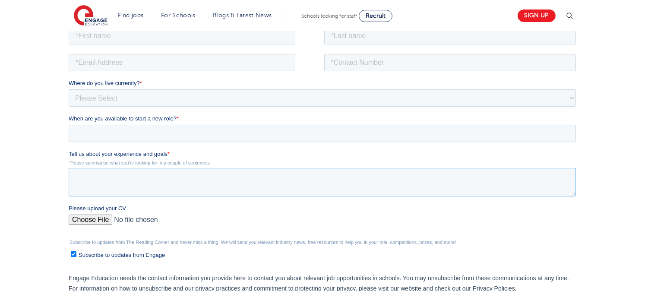
click at [213, 183] on textarea "Tell us about your experience and goals *" at bounding box center [321, 181] width 507 height 28
paste textarea "I have 23 years of teaching experience, working with students across various ag…"
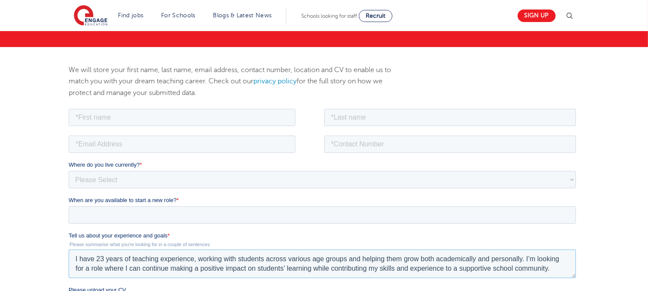
scroll to position [77, 0]
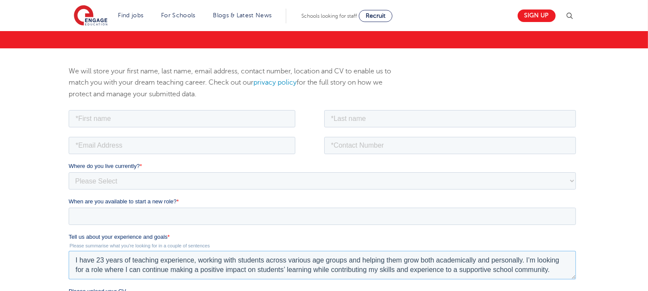
click at [73, 260] on textarea "I have 23 years of teaching experience, working with students across various ag…" at bounding box center [321, 264] width 507 height 28
type textarea "Hello, I have 23 years of teaching experience, working with students across var…"
click at [360, 120] on input "text" at bounding box center [450, 118] width 252 height 17
click at [257, 123] on input "text" at bounding box center [181, 118] width 227 height 17
type input "[PERSON_NAME] [PERSON_NAME]"
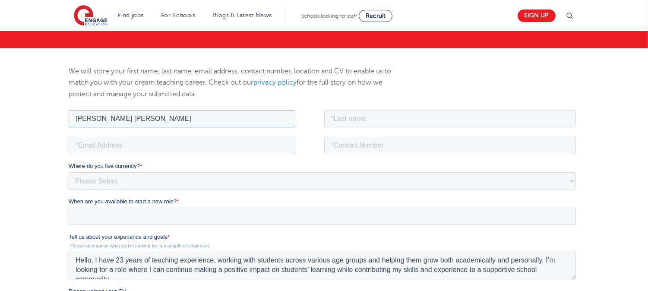
drag, startPoint x: 70, startPoint y: 120, endPoint x: 232, endPoint y: 123, distance: 161.9
click at [232, 123] on input "johney michelia floria" at bounding box center [181, 118] width 227 height 17
click at [342, 120] on input "text" at bounding box center [450, 118] width 252 height 17
paste input "johney michelia floria"
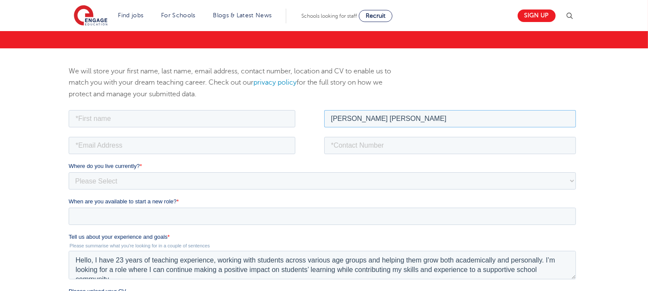
type input "johney michelia floria"
click at [262, 116] on input "text" at bounding box center [181, 118] width 227 height 17
click at [240, 119] on input "text" at bounding box center [181, 118] width 227 height 17
type input "R"
click at [155, 120] on input "text" at bounding box center [181, 118] width 227 height 17
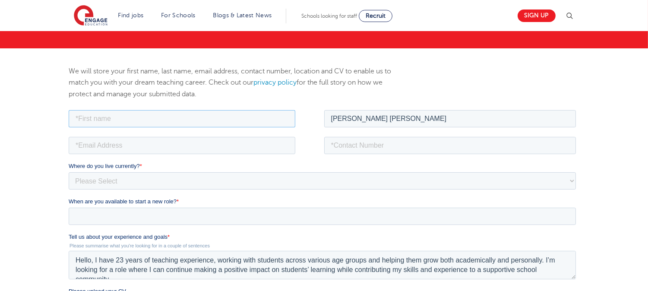
type input "Sharmila"
click at [166, 149] on input "email" at bounding box center [181, 144] width 227 height 17
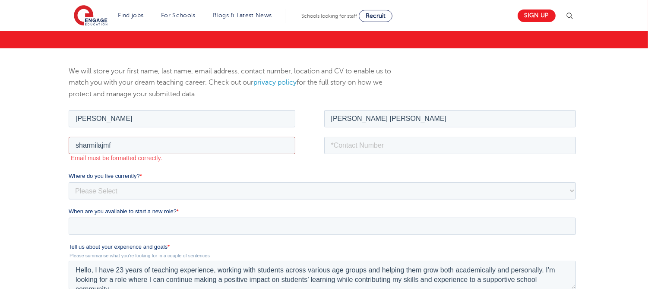
type input "sharmilajmf@gmail.com"
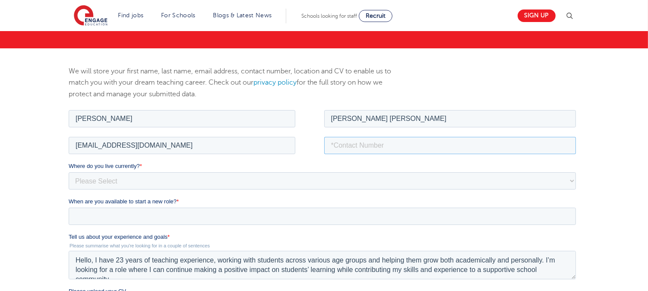
click at [368, 148] on input "tel" at bounding box center [450, 144] width 252 height 17
type input "+919841972937"
click at [358, 183] on select "Please Select UK Canada Ireland Australia New Zealand Europe USA South Africa J…" at bounding box center [321, 180] width 507 height 17
select select "Asia"
click at [68, 172] on select "Please Select UK Canada Ireland Australia New Zealand Europe USA South Africa J…" at bounding box center [321, 180] width 507 height 17
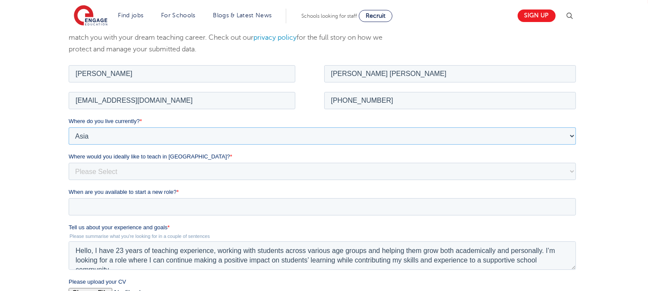
scroll to position [139, 0]
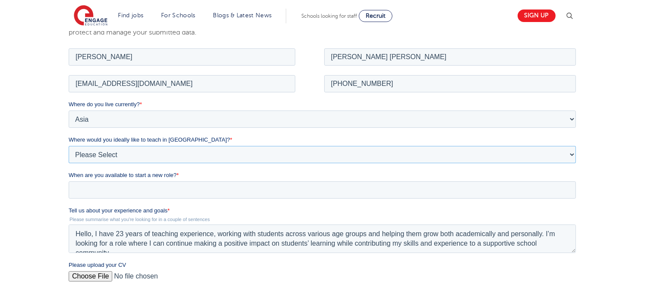
click at [285, 157] on select "Please Select I'm flexible! London Any city in England Greater London/Home Coun…" at bounding box center [321, 153] width 507 height 17
select select "Urban-Other"
click at [68, 145] on select "Please Select I'm flexible! London Any city in England Greater London/Home Coun…" at bounding box center [321, 153] width 507 height 17
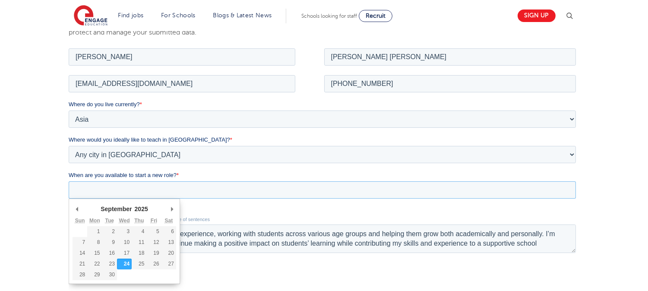
click at [242, 196] on input "When are you available to start a new role? *" at bounding box center [321, 189] width 507 height 17
type div "2025-10-25"
type input "2025/10/25"
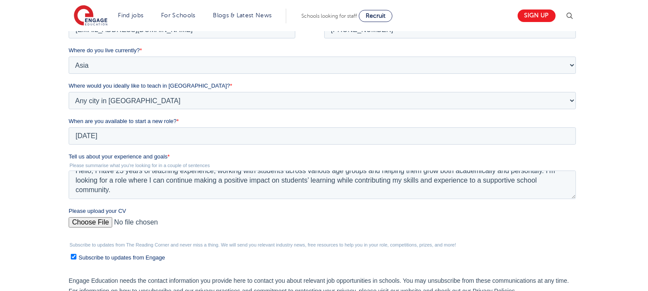
scroll to position [195, 0]
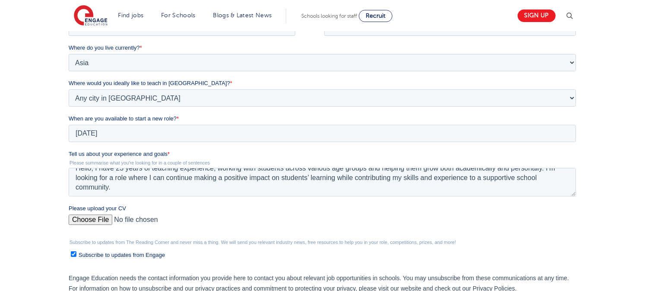
click at [104, 216] on input "Please upload your CV" at bounding box center [321, 223] width 507 height 17
type input "C:\fakepath\sharmilajmf resume.pdf"
click at [80, 253] on span "Subscribe to updates from Engage" at bounding box center [121, 255] width 86 height 6
click at [76, 253] on input "Subscribe to updates from Engage" at bounding box center [73, 254] width 6 height 6
checkbox input "false"
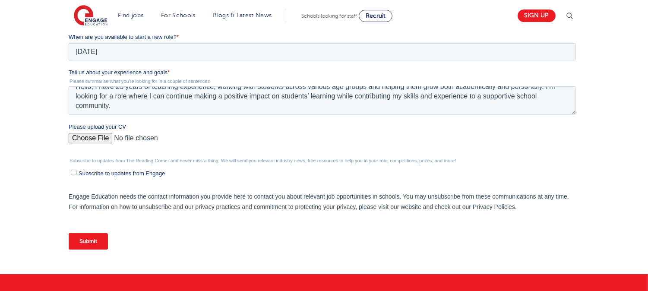
scroll to position [294, 0]
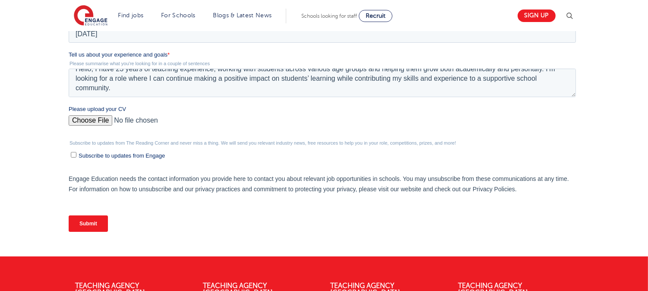
click at [86, 225] on input "Submit" at bounding box center [87, 223] width 39 height 16
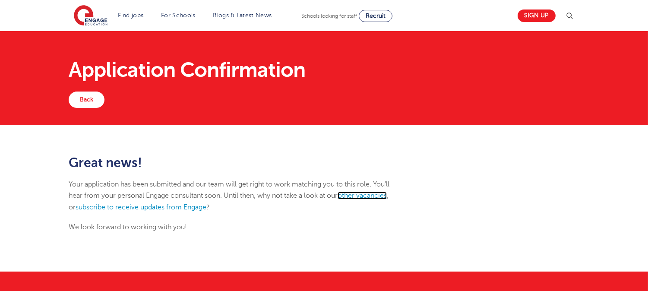
click at [351, 193] on link "other vacancies" at bounding box center [362, 196] width 49 height 8
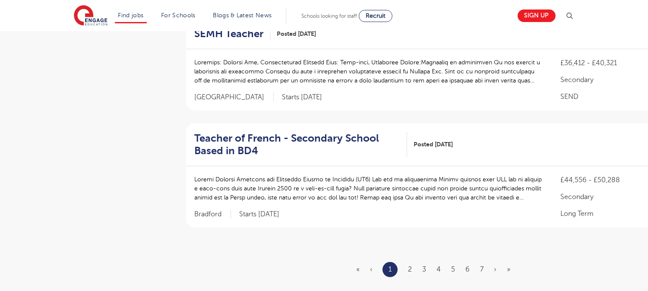
scroll to position [1029, 0]
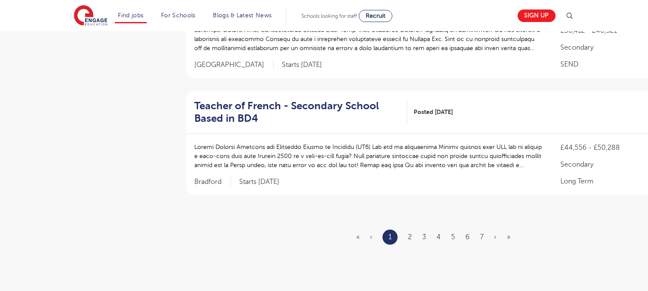
click at [406, 230] on ul "« ‹ 1 2 3 4 5 6 7 › »" at bounding box center [438, 237] width 164 height 15
click at [547, 16] on link "Sign up" at bounding box center [537, 15] width 38 height 13
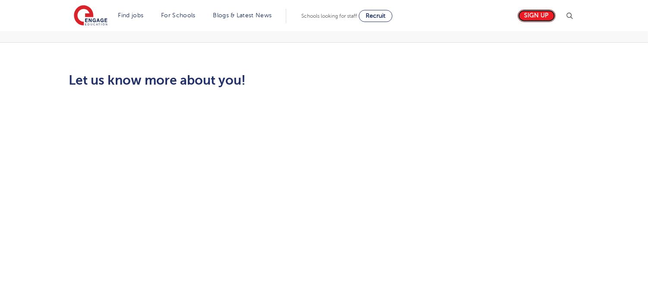
click at [547, 16] on link "Sign up" at bounding box center [537, 15] width 38 height 13
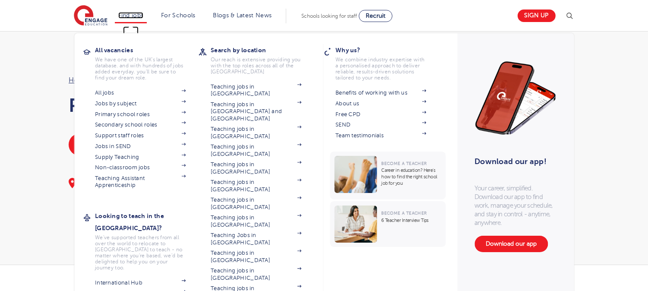
click at [134, 17] on link "Find jobs" at bounding box center [130, 15] width 25 height 6
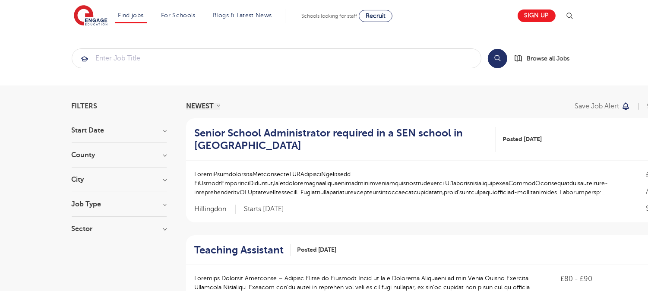
click at [0, 73] on section "Search Browse all Jobs" at bounding box center [324, 58] width 648 height 54
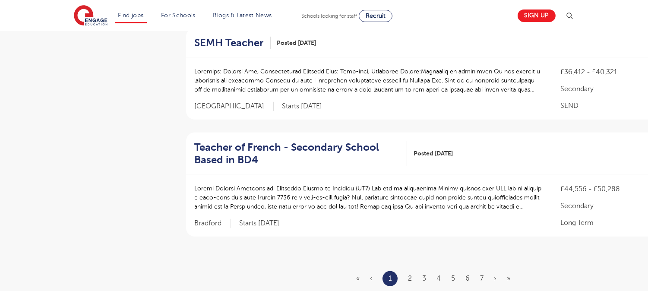
scroll to position [1010, 0]
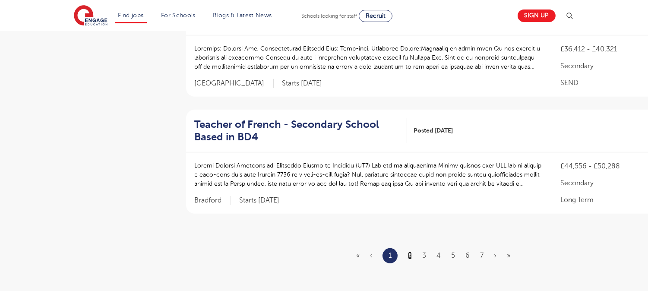
click at [411, 252] on link "2" at bounding box center [410, 256] width 4 height 8
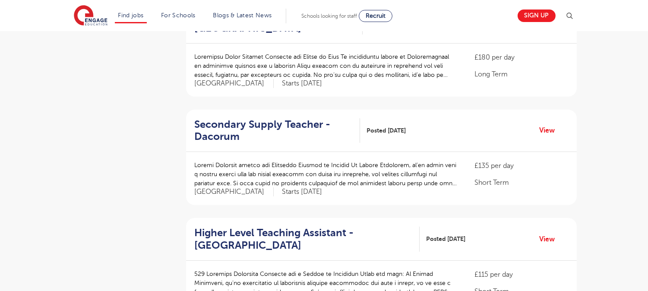
scroll to position [680, 0]
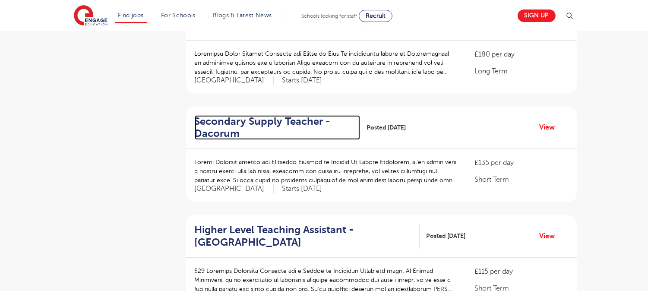
click at [308, 121] on h2 "Secondary Supply Teacher - Dacorum" at bounding box center [274, 127] width 159 height 25
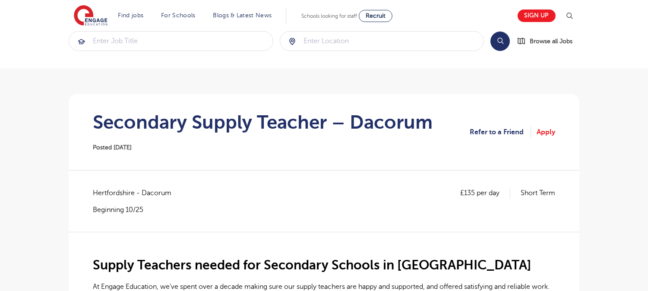
scroll to position [96, 0]
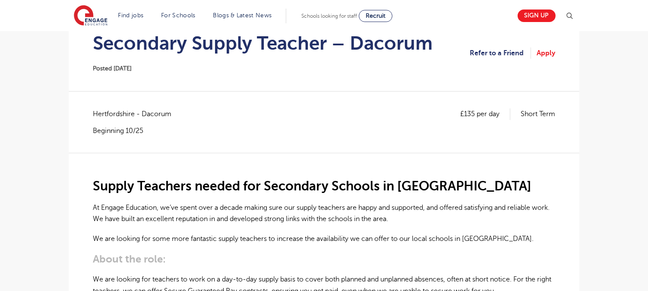
drag, startPoint x: 328, startPoint y: 136, endPoint x: 334, endPoint y: 139, distance: 6.8
click at [334, 139] on div "£135 per day Short Term [GEOGRAPHIC_DATA] - [GEOGRAPHIC_DATA] Beginning 10/25" at bounding box center [324, 130] width 462 height 44
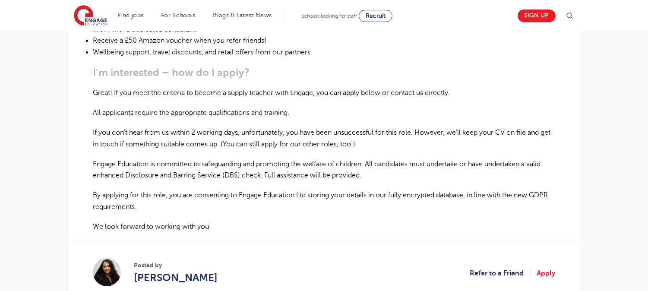
scroll to position [525, 0]
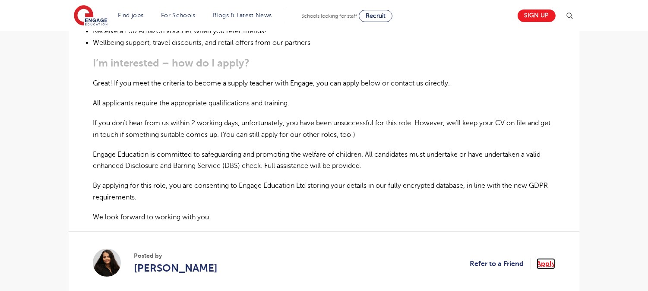
click at [547, 264] on link "Apply" at bounding box center [546, 263] width 19 height 11
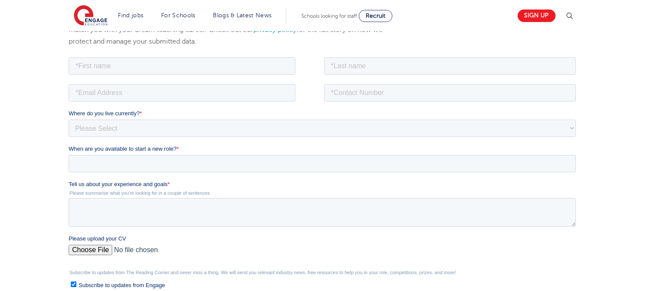
scroll to position [127, 0]
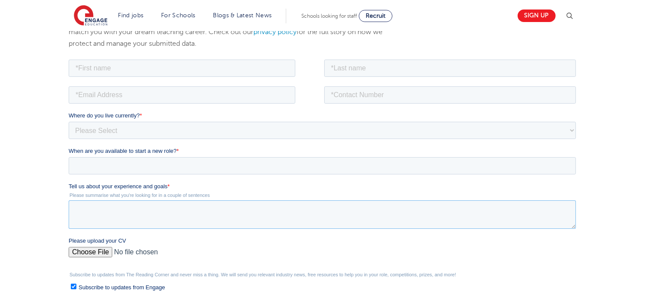
click at [333, 214] on textarea "Tell us about your experience and goals *" at bounding box center [321, 214] width 507 height 28
click at [357, 69] on input "text" at bounding box center [450, 67] width 252 height 17
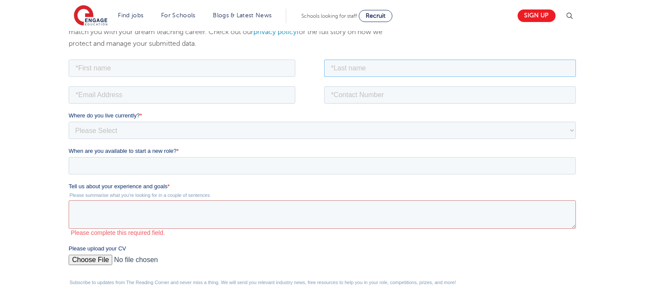
paste input "[PERSON_NAME] [PERSON_NAME]"
type input "[PERSON_NAME] [PERSON_NAME]"
click at [187, 63] on input "text" at bounding box center [181, 67] width 227 height 17
type input "[PERSON_NAME]"
click at [171, 97] on input "email" at bounding box center [181, 94] width 227 height 17
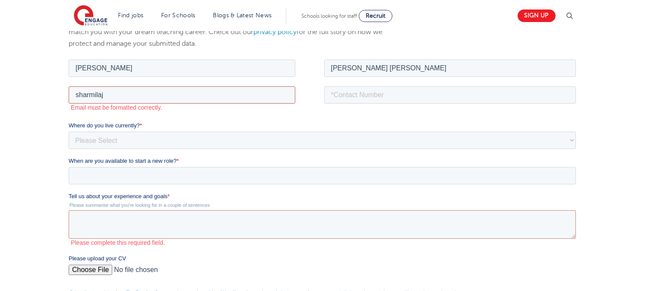
type input "[EMAIL_ADDRESS][DOMAIN_NAME]"
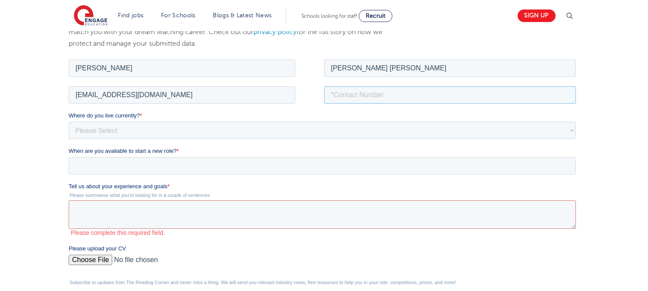
click at [347, 93] on input "tel" at bounding box center [450, 94] width 252 height 17
type input "[PHONE_NUMBER]"
click at [323, 121] on select "Please Select [GEOGRAPHIC_DATA] [GEOGRAPHIC_DATA] [GEOGRAPHIC_DATA] [GEOGRAPHIC…" at bounding box center [321, 129] width 507 height 17
select select "Asia"
click at [68, 121] on select "Please Select [GEOGRAPHIC_DATA] [GEOGRAPHIC_DATA] [GEOGRAPHIC_DATA] [GEOGRAPHIC…" at bounding box center [321, 129] width 507 height 17
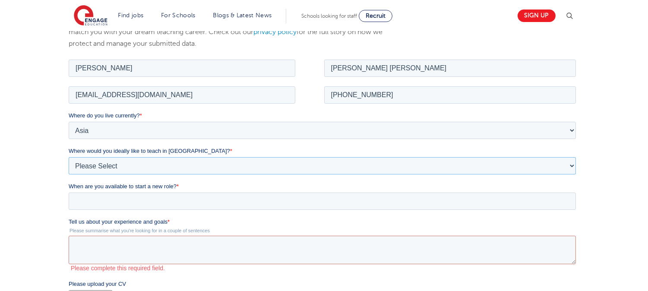
click at [274, 164] on select "Please Select I'm flexible! [GEOGRAPHIC_DATA] Any city in [GEOGRAPHIC_DATA] [GE…" at bounding box center [321, 165] width 507 height 17
select select "Urban-Other"
click at [68, 157] on select "Please Select I'm flexible! London Any city in England Greater London/Home Coun…" at bounding box center [321, 165] width 507 height 17
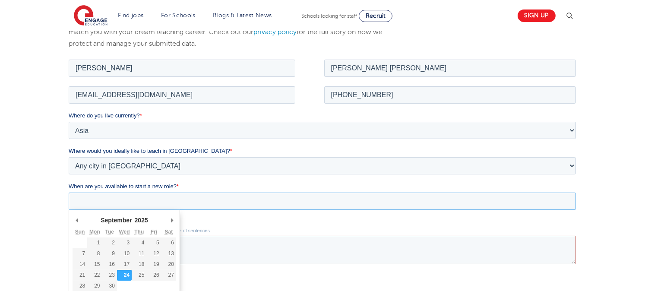
click at [230, 203] on input "When are you available to start a new role? *" at bounding box center [321, 200] width 507 height 17
type div "2025-10-25"
type input "2025/10/25"
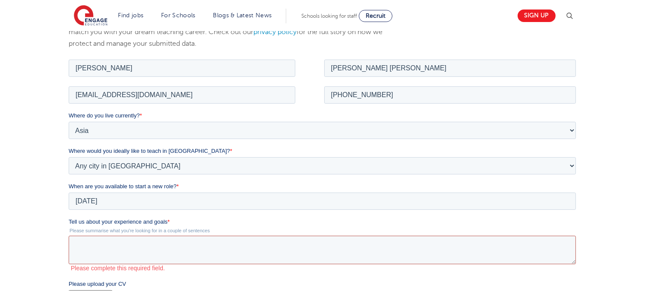
click at [187, 246] on textarea "Tell us about your experience and goals *" at bounding box center [321, 249] width 507 height 28
click at [249, 251] on textarea "Tell us about your experience and goals *" at bounding box center [321, 249] width 507 height 28
paste textarea "I have 23 years of teaching experience, working with students across various ag…"
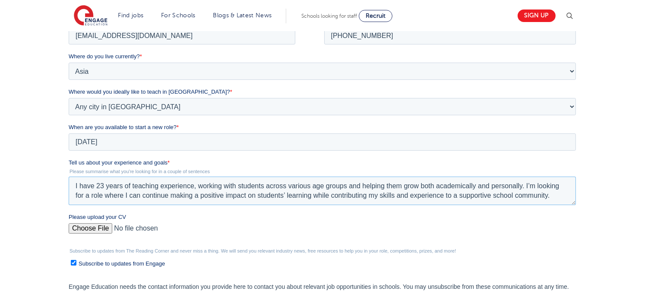
scroll to position [202, 0]
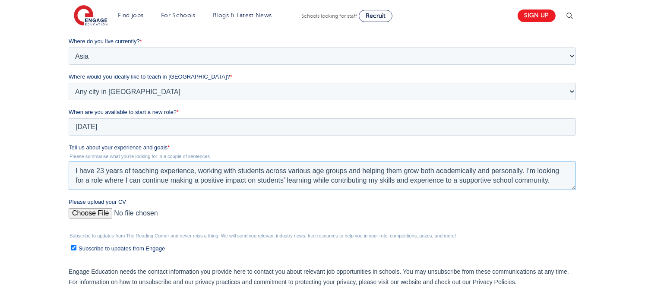
click at [73, 171] on textarea "I have 23 years of teaching experience, working with students across various ag…" at bounding box center [321, 175] width 507 height 28
type textarea "Hello, I have 23 years of teaching experience, working with students across var…"
click at [104, 211] on input "Please upload your CV" at bounding box center [321, 216] width 507 height 17
type input "C:\fakepath\sharmilajmf resume.pdf"
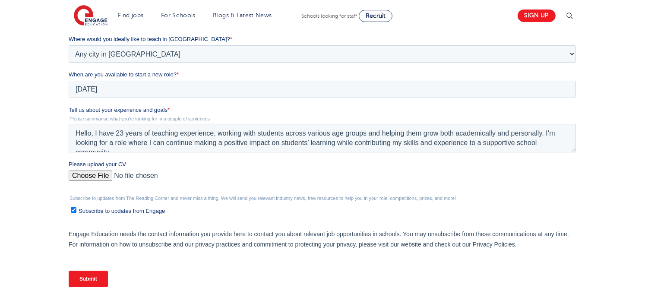
scroll to position [240, 0]
click at [82, 208] on span "Subscribe to updates from Engage" at bounding box center [121, 210] width 86 height 6
click at [76, 208] on input "Subscribe to updates from Engage" at bounding box center [73, 210] width 6 height 6
checkbox input "false"
click at [92, 273] on input "Submit" at bounding box center [87, 278] width 39 height 16
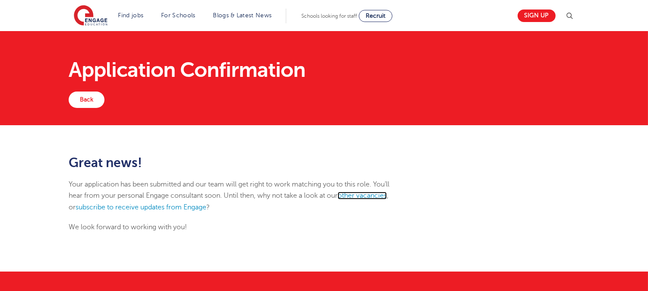
click at [357, 196] on link "other vacancies" at bounding box center [362, 196] width 49 height 8
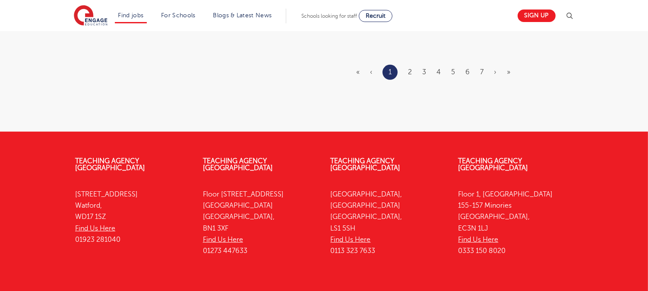
scroll to position [1190, 0]
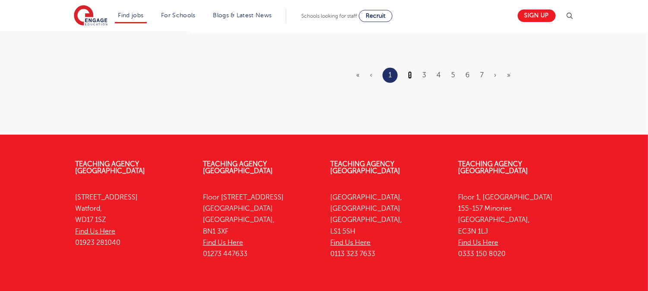
click at [411, 71] on link "2" at bounding box center [410, 75] width 4 height 8
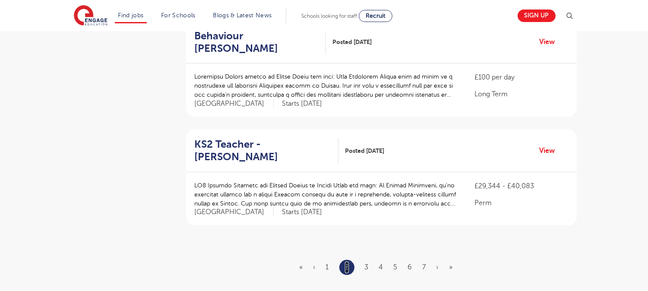
scroll to position [983, 0]
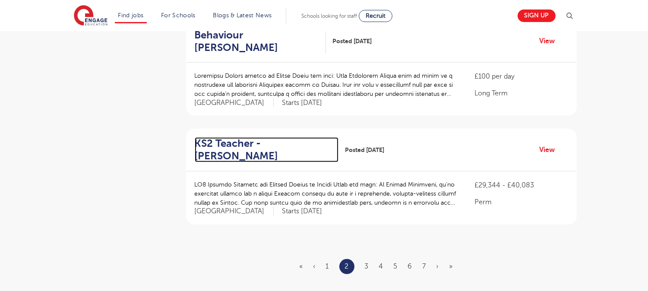
click at [284, 138] on h2 "KS2 Teacher - Sutton" at bounding box center [263, 149] width 137 height 25
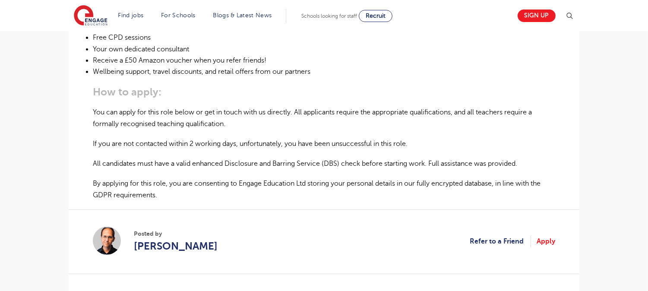
scroll to position [522, 0]
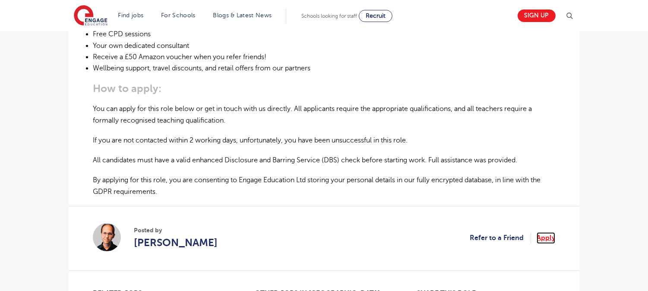
click at [549, 232] on link "Apply" at bounding box center [546, 237] width 19 height 11
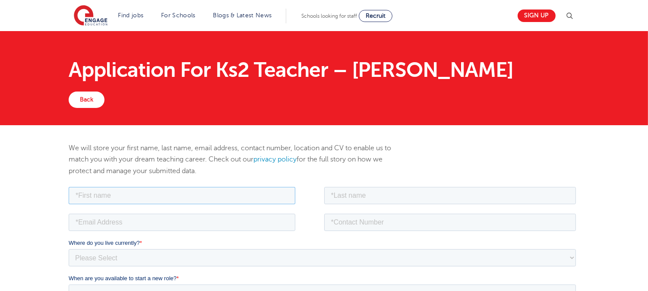
click at [201, 188] on input "text" at bounding box center [181, 194] width 227 height 17
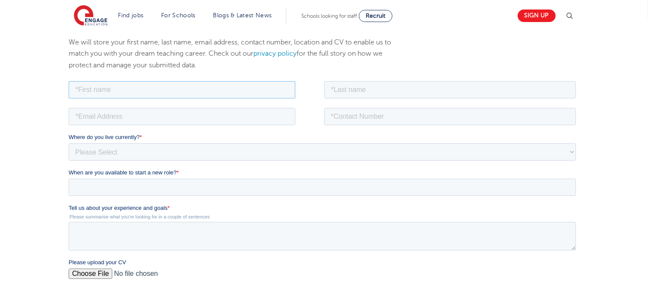
scroll to position [136, 0]
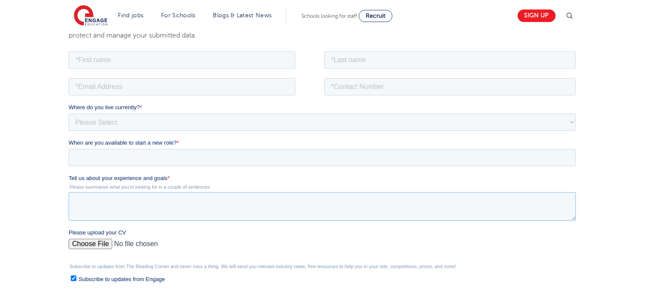
click at [285, 208] on textarea "Tell us about your experience and goals *" at bounding box center [321, 206] width 507 height 28
paste textarea "I have 23 years of teaching experience, working with students across various ag…"
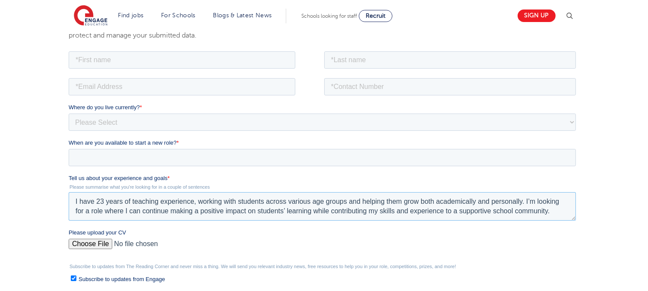
click at [73, 202] on textarea "I have 23 years of teaching experience, working with students across various ag…" at bounding box center [321, 206] width 507 height 28
type textarea "Hello, I have 23 years of teaching experience, working with students across var…"
click at [229, 62] on input "text" at bounding box center [181, 59] width 227 height 17
type input "johney michelia floria"
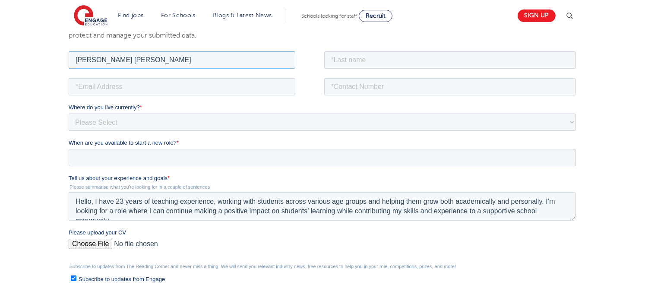
drag, startPoint x: 74, startPoint y: 60, endPoint x: 193, endPoint y: 59, distance: 118.7
click at [193, 59] on input "johney michelia floria" at bounding box center [181, 59] width 227 height 17
click at [398, 54] on input "text" at bounding box center [450, 59] width 252 height 17
paste input "johney michelia floria"
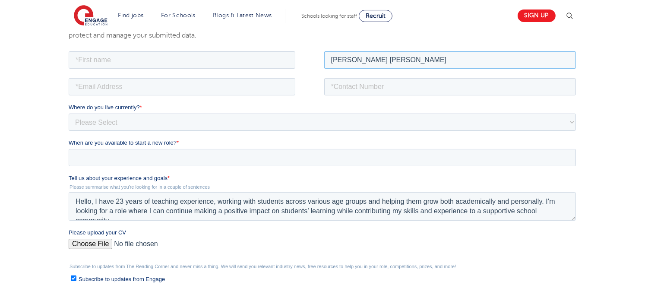
type input "johney michelia floria"
click at [210, 59] on input "text" at bounding box center [181, 59] width 227 height 17
type input "Sharmila"
click at [182, 87] on input "email" at bounding box center [181, 86] width 227 height 17
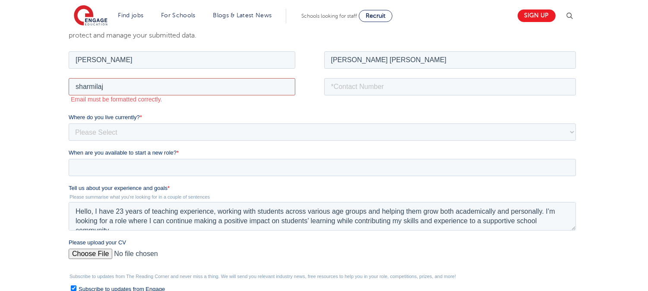
type input "sharmilajmf@gmail.com"
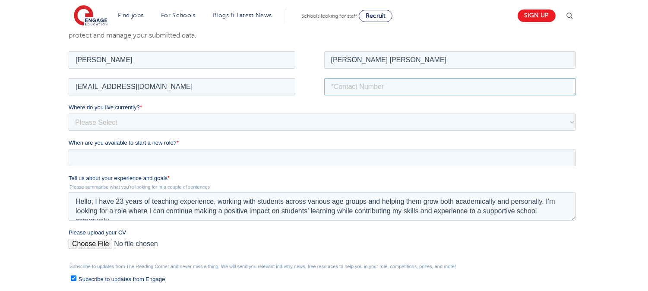
click at [360, 86] on input "tel" at bounding box center [450, 86] width 252 height 17
type input "+919841972937"
click at [320, 117] on select "Please Select UK Canada Ireland Australia New Zealand Europe USA South Africa J…" at bounding box center [321, 121] width 507 height 17
select select "Asia"
click at [68, 113] on select "Please Select UK Canada Ireland Australia New Zealand Europe USA South Africa J…" at bounding box center [321, 121] width 507 height 17
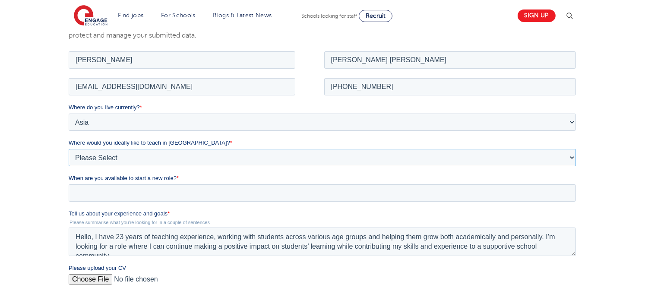
click at [232, 155] on select "Please Select I'm flexible! London Any city in England Greater London/Home Coun…" at bounding box center [321, 156] width 507 height 17
select select "Urban-Other"
click at [68, 148] on select "Please Select I'm flexible! London Any city in England Greater London/Home Coun…" at bounding box center [321, 156] width 507 height 17
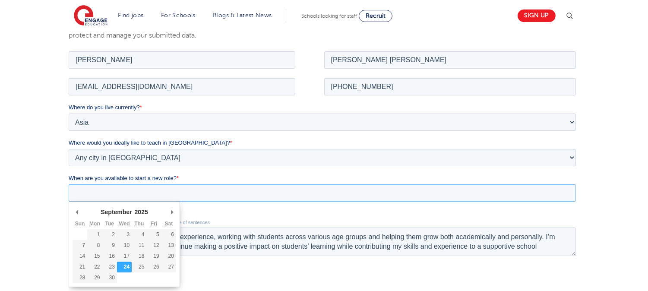
click at [208, 194] on input "When are you available to start a new role? *" at bounding box center [321, 192] width 507 height 17
type div "2025-10-01"
type input "2025/10/01"
click at [143, 198] on input "2025/10/01" at bounding box center [321, 192] width 507 height 17
type div "2025-10-03"
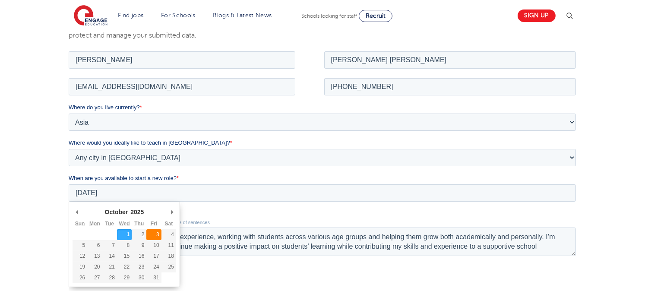
type input "2025/10/03"
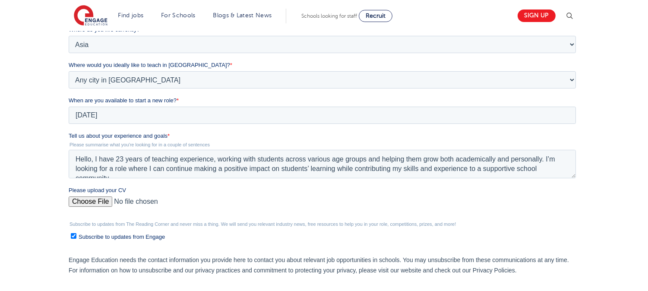
scroll to position [229, 0]
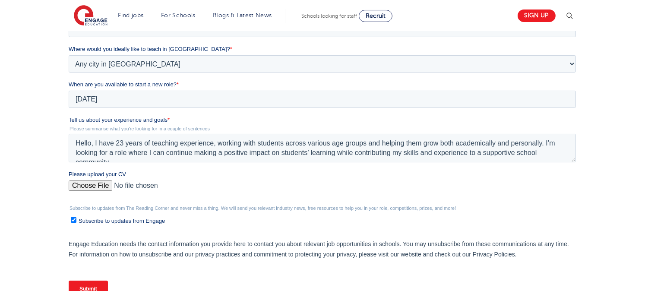
click at [111, 187] on input "Please upload your CV" at bounding box center [321, 188] width 507 height 17
type input "C:\fakepath\sharmilajmf resume.pdf"
click at [127, 219] on span "Subscribe to updates from Engage" at bounding box center [121, 221] width 86 height 6
click at [76, 219] on input "Subscribe to updates from Engage" at bounding box center [73, 220] width 6 height 6
checkbox input "false"
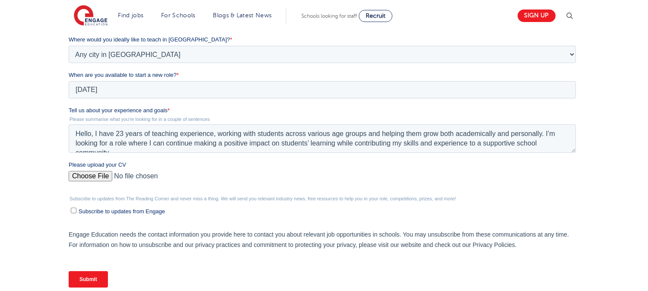
scroll to position [259, 0]
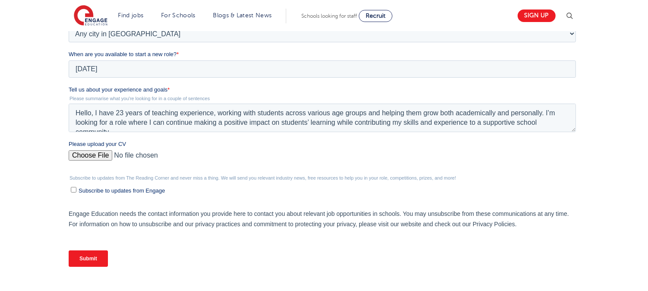
click at [86, 251] on input "Submit" at bounding box center [87, 258] width 39 height 16
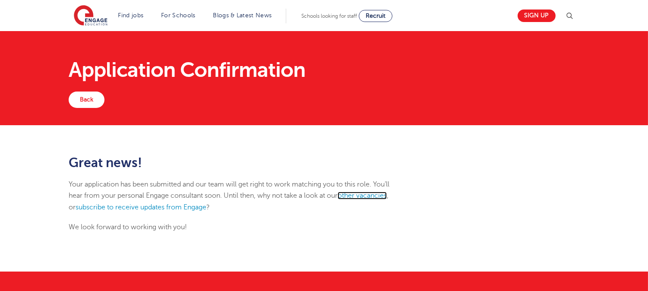
click at [363, 192] on link "other vacancies" at bounding box center [362, 196] width 49 height 8
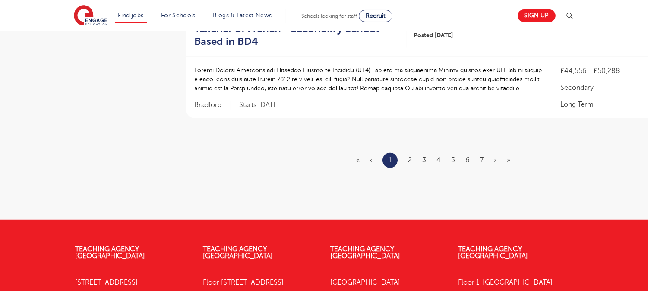
scroll to position [1101, 0]
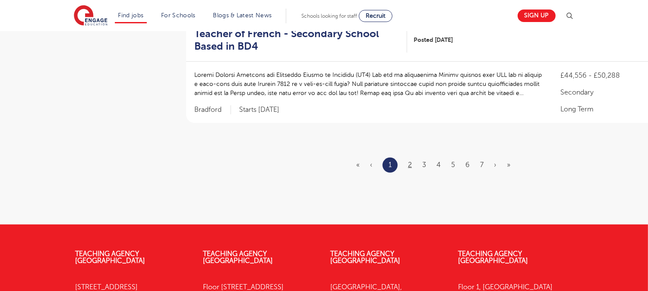
click at [409, 158] on ul "« ‹ 1 2 3 4 5 6 7 › »" at bounding box center [438, 165] width 164 height 15
click at [409, 161] on link "2" at bounding box center [410, 165] width 4 height 8
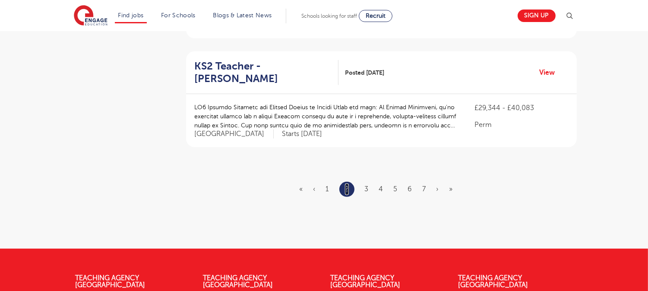
scroll to position [1061, 0]
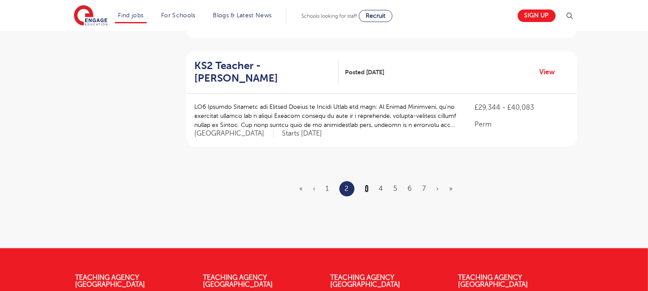
click at [369, 185] on link "3" at bounding box center [367, 189] width 4 height 8
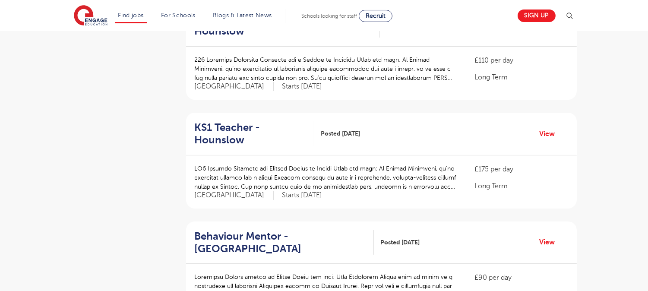
scroll to position [223, 0]
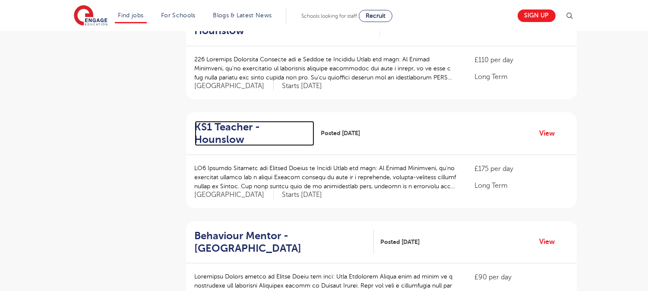
click at [264, 127] on h2 "KS1 Teacher - Hounslow" at bounding box center [251, 133] width 113 height 25
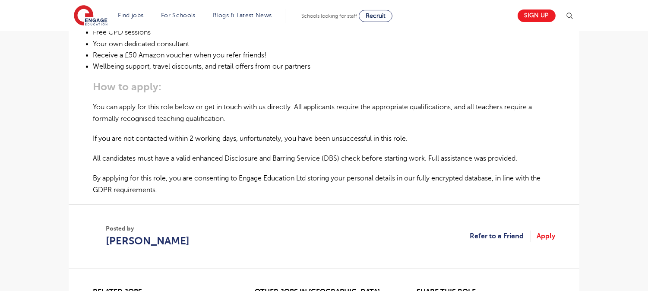
scroll to position [524, 0]
click at [553, 230] on link "Apply" at bounding box center [546, 235] width 19 height 11
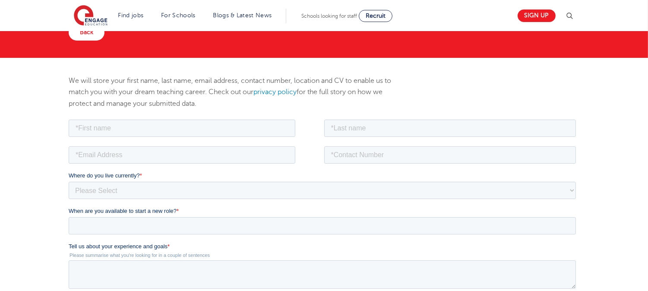
scroll to position [155, 0]
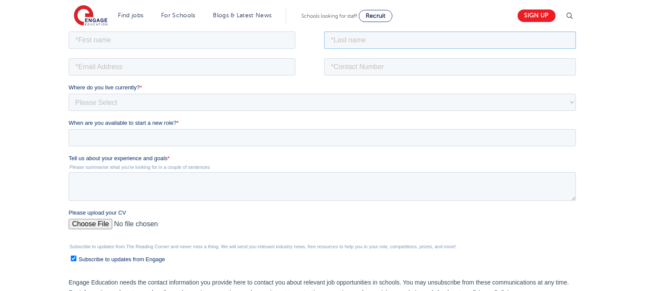
click at [360, 42] on input "text" at bounding box center [450, 39] width 252 height 17
paste input "[PERSON_NAME] [PERSON_NAME]"
type input "[PERSON_NAME] [PERSON_NAME]"
click at [239, 36] on input "text" at bounding box center [181, 39] width 227 height 17
type input "[PERSON_NAME]"
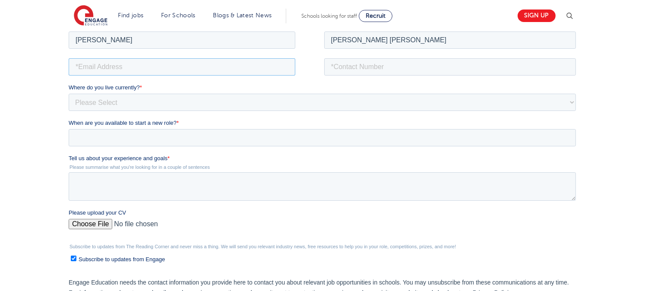
click at [180, 63] on input "email" at bounding box center [181, 66] width 227 height 17
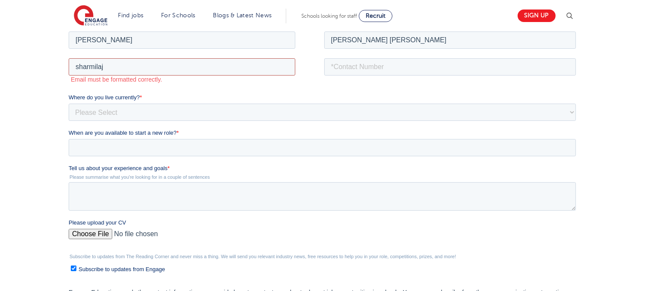
type input "[EMAIL_ADDRESS][DOMAIN_NAME]"
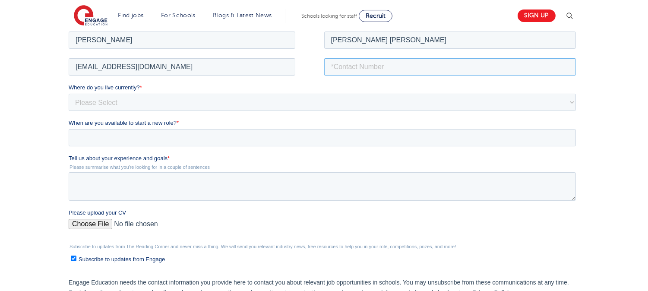
click at [367, 65] on input "tel" at bounding box center [450, 66] width 252 height 17
type input "[PHONE_NUMBER]"
click at [325, 95] on select "Please Select [GEOGRAPHIC_DATA] [GEOGRAPHIC_DATA] [GEOGRAPHIC_DATA] [GEOGRAPHIC…" at bounding box center [321, 101] width 507 height 17
select select "Asia"
click at [68, 93] on select "Please Select UK Canada Ireland Australia New Zealand Europe USA South Africa J…" at bounding box center [321, 101] width 507 height 17
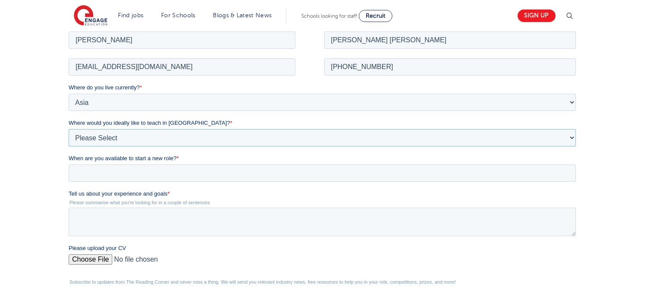
click at [196, 140] on select "Please Select I'm flexible! London Any city in England Greater London/Home Coun…" at bounding box center [321, 137] width 507 height 17
select select "Urban-Other"
click at [68, 129] on select "Please Select I'm flexible! London Any city in England Greater London/Home Coun…" at bounding box center [321, 137] width 507 height 17
click at [172, 175] on input "When are you available to start a new role? *" at bounding box center [321, 172] width 507 height 17
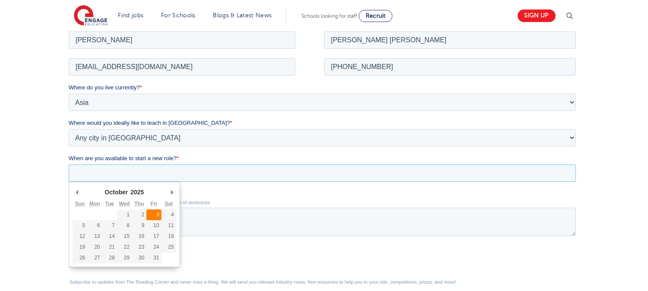
type div "2025-10-03"
type input "2025/10/03"
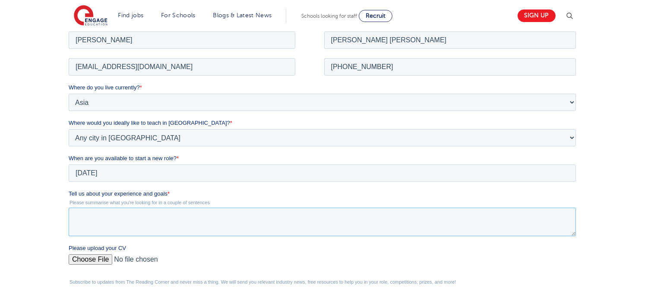
click at [209, 226] on textarea "Tell us about your experience and goals *" at bounding box center [321, 221] width 507 height 28
paste textarea "I have 23 years of teaching experience, working with students across various ag…"
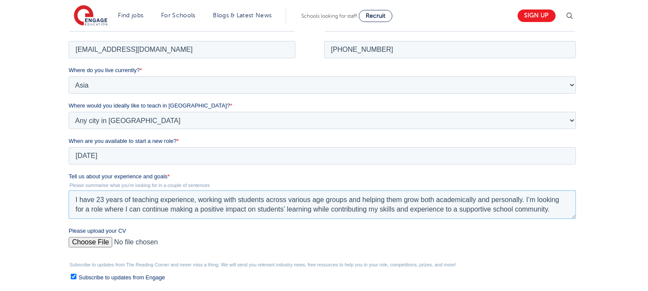
scroll to position [178, 0]
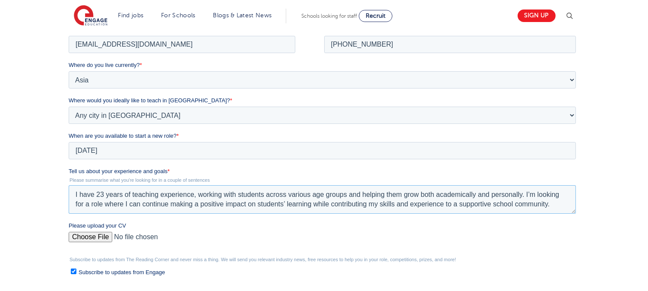
click at [71, 196] on textarea "I have 23 years of teaching experience, working with students across various ag…" at bounding box center [321, 199] width 507 height 28
type textarea "Hello, I have 23 years of teaching experience, working with students across var…"
click at [79, 270] on span "Subscribe to updates from Engage" at bounding box center [121, 271] width 86 height 6
click at [76, 270] on input "Subscribe to updates from Engage" at bounding box center [73, 271] width 6 height 6
checkbox input "false"
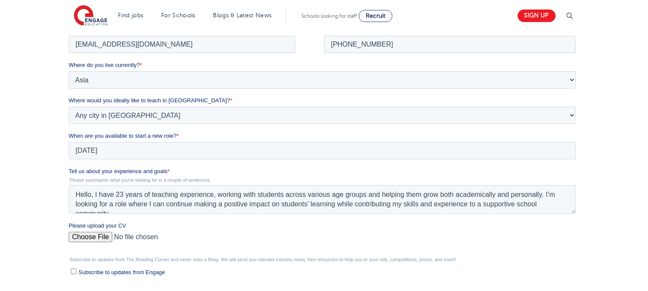
click at [88, 234] on input "Please upload your CV" at bounding box center [321, 239] width 507 height 17
type input "C:\fakepath\sharmilajmf resume.pdf"
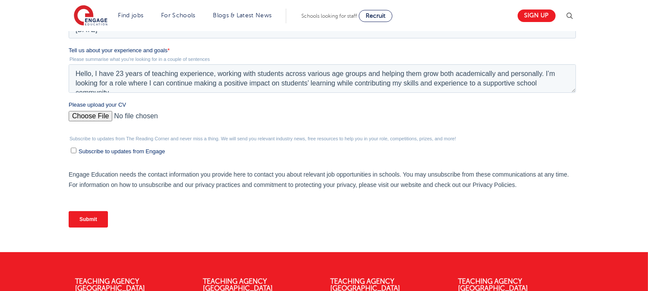
scroll to position [328, 0]
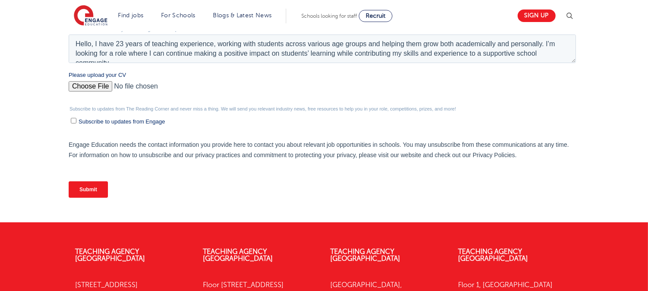
click at [92, 183] on input "Submit" at bounding box center [87, 189] width 39 height 16
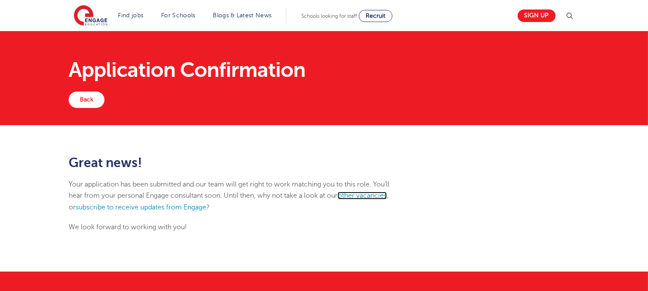
click at [357, 193] on link "other vacancies" at bounding box center [362, 196] width 49 height 8
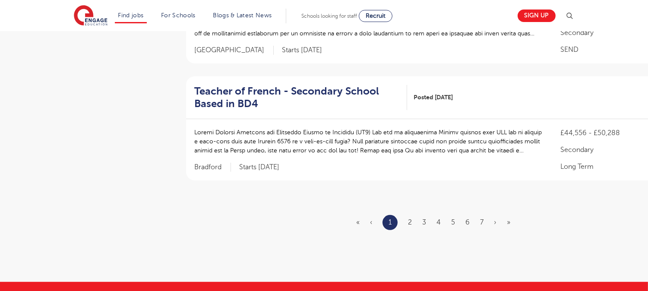
scroll to position [1067, 0]
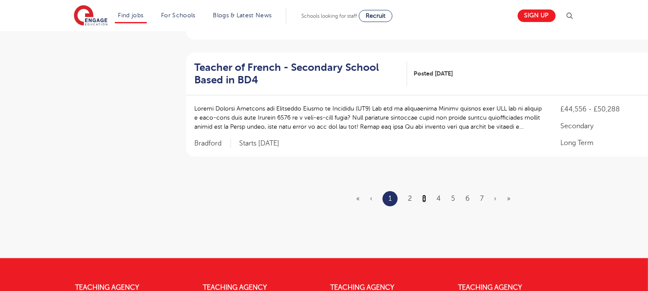
click at [425, 195] on link "3" at bounding box center [424, 199] width 4 height 8
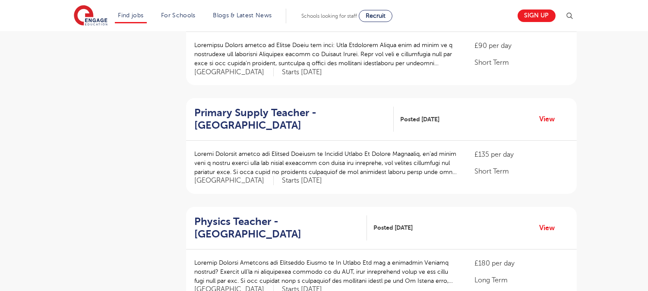
scroll to position [454, 0]
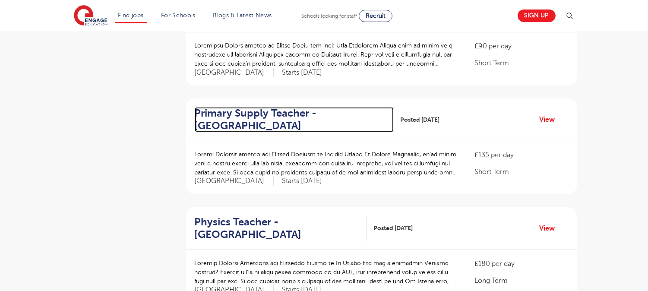
click at [262, 107] on h2 "Primary Supply Teacher - Waltham Forest" at bounding box center [291, 119] width 192 height 25
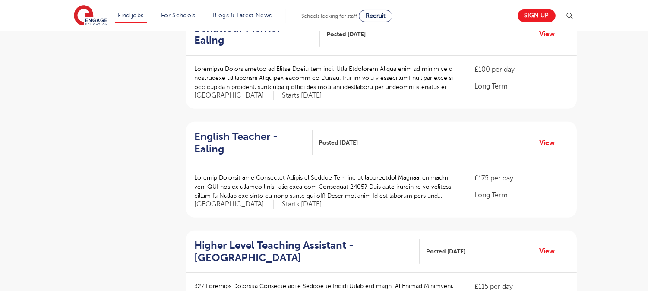
scroll to position [757, 0]
click at [280, 130] on h2 "English Teacher - Ealing" at bounding box center [250, 142] width 111 height 25
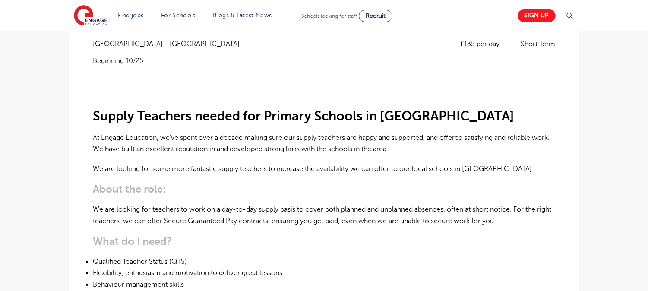
scroll to position [189, 0]
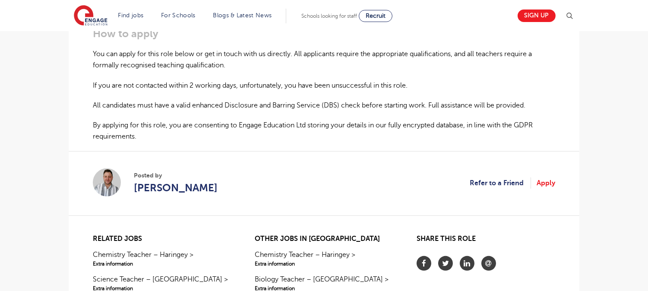
scroll to position [567, 0]
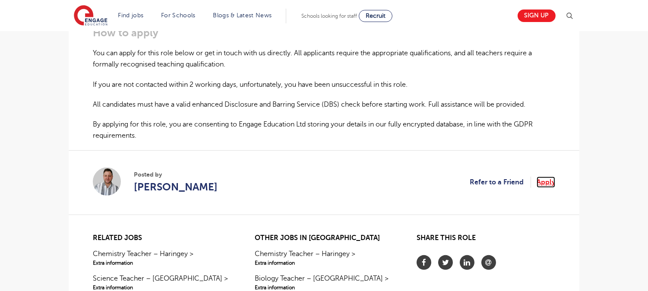
click at [539, 182] on link "Apply" at bounding box center [546, 182] width 19 height 11
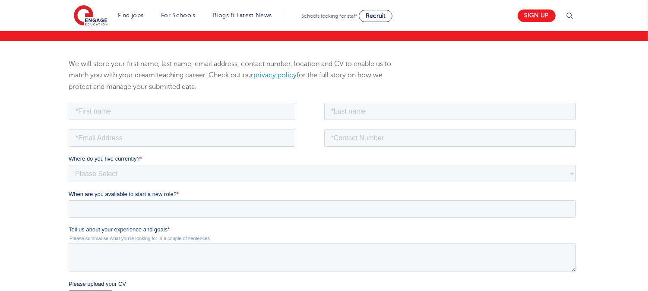
scroll to position [136, 0]
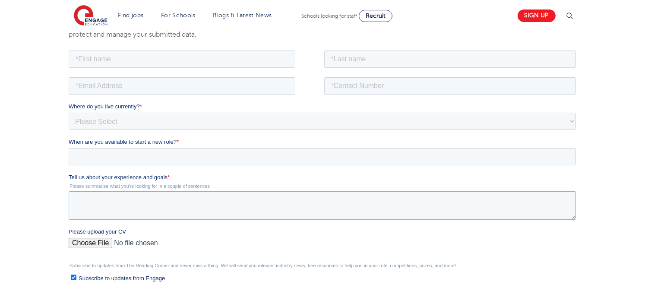
click at [234, 199] on textarea "Tell us about your experience and goals *" at bounding box center [321, 205] width 507 height 28
paste textarea "I have 23 years of teaching experience, working with students across various ag…"
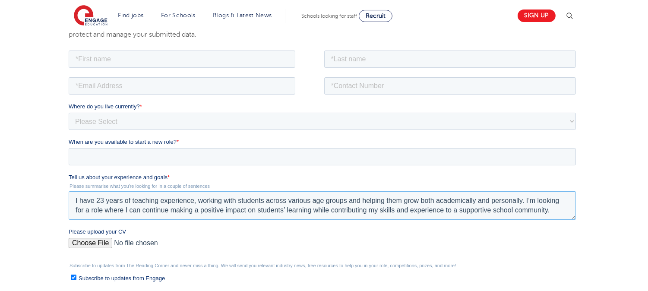
click at [74, 199] on textarea "I have 23 years of teaching experience, working with students across various ag…" at bounding box center [321, 205] width 507 height 28
type textarea "hello, I have 23 years of teaching experience, working with students across var…"
click at [126, 66] on input "text" at bounding box center [181, 58] width 227 height 17
type input "[PERSON_NAME] [PERSON_NAME]"
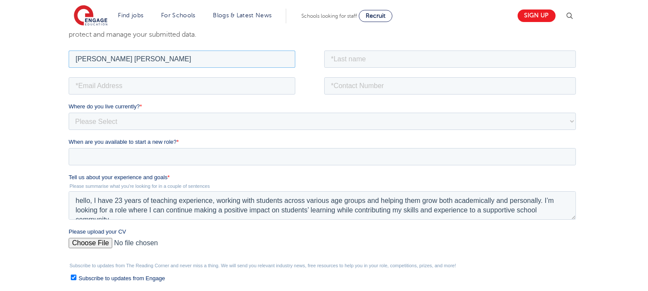
click at [72, 58] on input "[PERSON_NAME] [PERSON_NAME]" at bounding box center [181, 58] width 227 height 17
drag, startPoint x: 72, startPoint y: 58, endPoint x: 238, endPoint y: 71, distance: 166.2
click at [238, 71] on fieldset "[PERSON_NAME] [PERSON_NAME]" at bounding box center [323, 61] width 511 height 27
click at [388, 59] on input "text" at bounding box center [450, 58] width 252 height 17
paste input "[PERSON_NAME] [PERSON_NAME]"
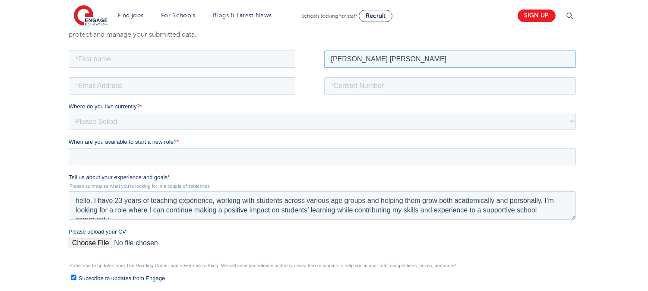
type input "[PERSON_NAME] [PERSON_NAME]"
click at [213, 59] on input "text" at bounding box center [181, 58] width 227 height 17
type input "Sharmila"
click at [161, 88] on input "email" at bounding box center [181, 85] width 227 height 17
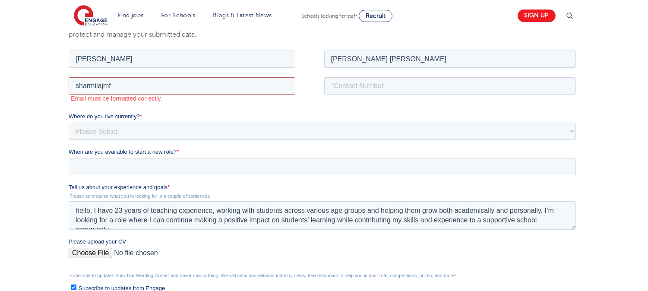
type input "sharmilajmf@gmail.com"
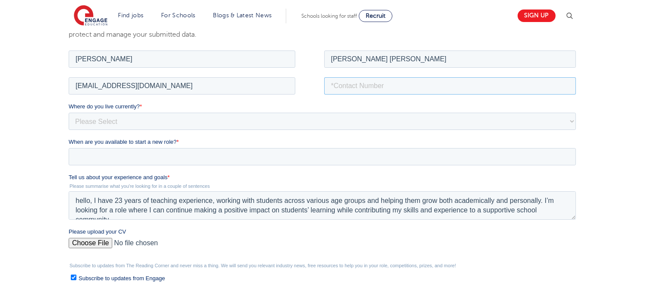
click at [366, 83] on input "tel" at bounding box center [450, 85] width 252 height 17
type input "+919841972937"
click at [373, 117] on select "Please Select UK Canada Ireland Australia New Zealand Europe USA South Africa J…" at bounding box center [321, 120] width 507 height 17
select select "Asia"
click at [68, 112] on select "Please Select UK Canada Ireland Australia New Zealand Europe USA South Africa J…" at bounding box center [321, 120] width 507 height 17
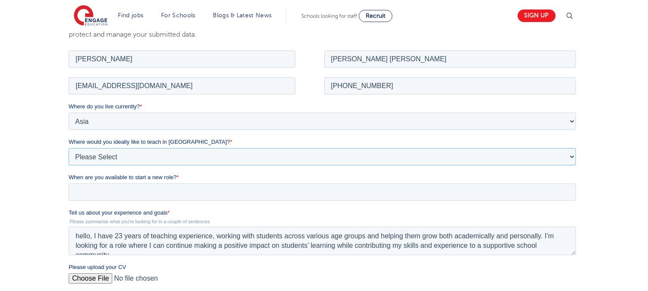
click at [299, 154] on select "Please Select I'm flexible! London Any city in England Greater London/Home Coun…" at bounding box center [321, 156] width 507 height 17
select select "Urban-Other"
click at [68, 148] on select "Please Select I'm flexible! London Any city in England Greater London/Home Coun…" at bounding box center [321, 156] width 507 height 17
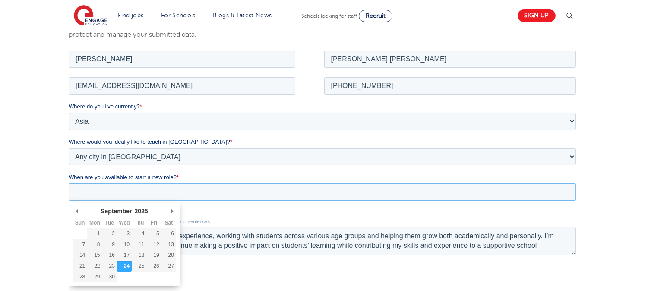
click at [230, 198] on input "When are you available to start a new role? *" at bounding box center [321, 191] width 507 height 17
type div "2025-09-24"
type input "2025/09/24"
click at [185, 185] on input "2025/09/24" at bounding box center [321, 191] width 507 height 17
type div "2025-10-03"
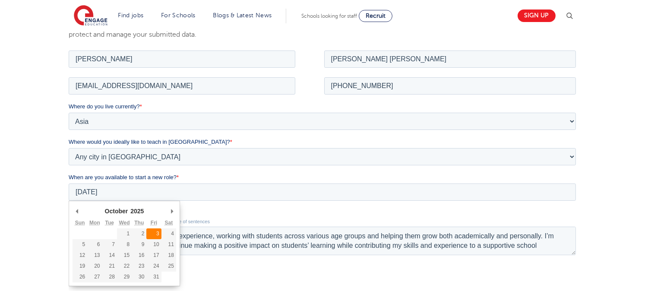
type input "2025/10/03"
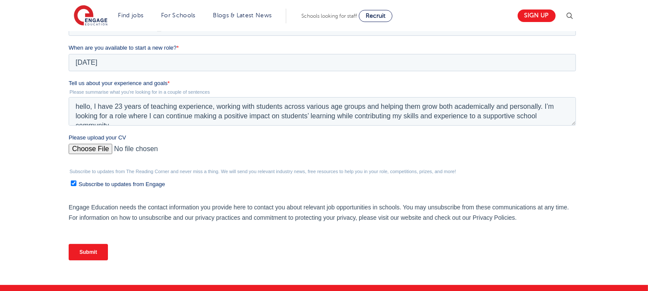
scroll to position [292, 0]
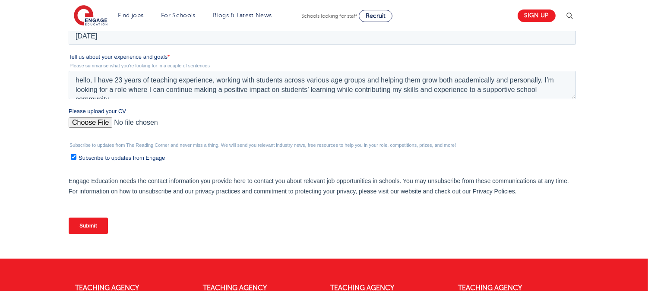
click at [84, 123] on input "Please upload your CV" at bounding box center [321, 125] width 507 height 17
type input "C:\fakepath\sharmilajmf resume.pdf"
click at [88, 159] on span "Subscribe to updates from Engage" at bounding box center [121, 158] width 86 height 6
click at [76, 159] on input "Subscribe to updates from Engage" at bounding box center [73, 157] width 6 height 6
checkbox input "false"
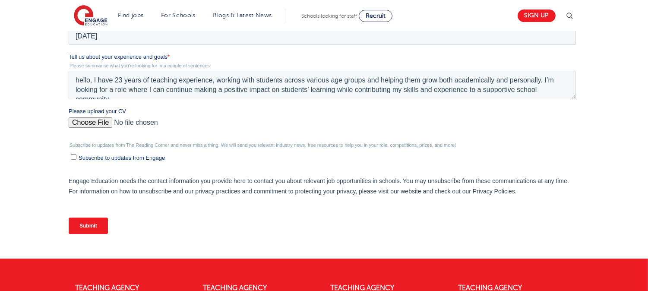
click at [88, 224] on input "Submit" at bounding box center [87, 226] width 39 height 16
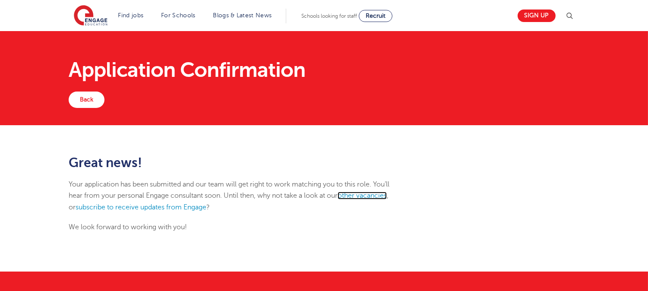
click at [363, 193] on link "other vacancies" at bounding box center [362, 196] width 49 height 8
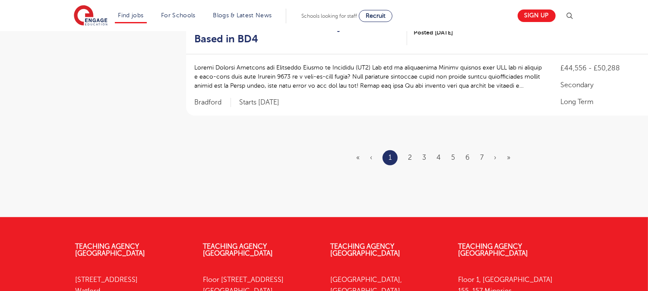
scroll to position [1104, 0]
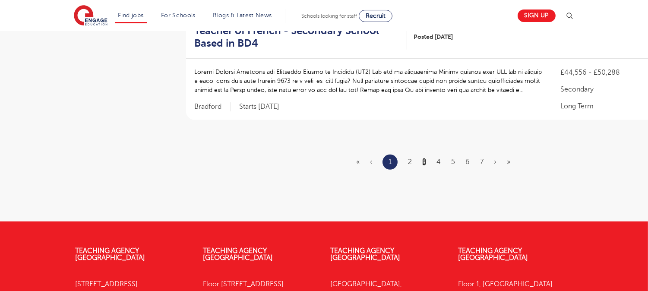
click at [426, 158] on link "3" at bounding box center [424, 162] width 4 height 8
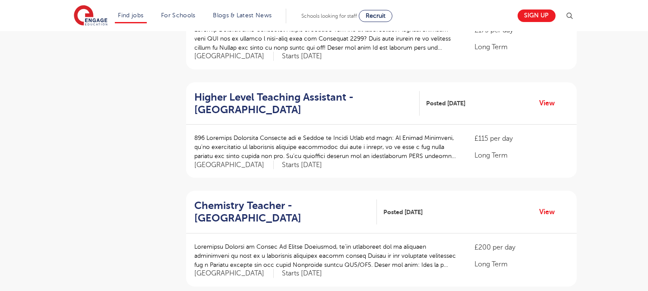
scroll to position [904, 0]
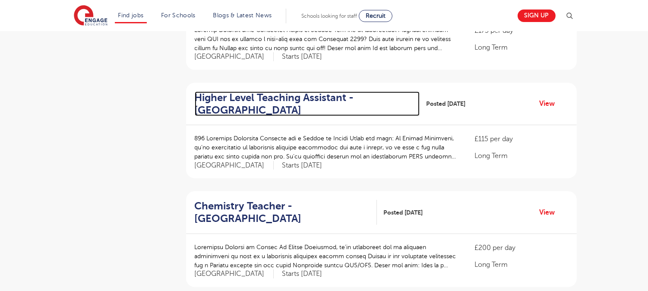
click at [309, 92] on h2 "Higher Level Teaching Assistant - Newham" at bounding box center [304, 104] width 218 height 25
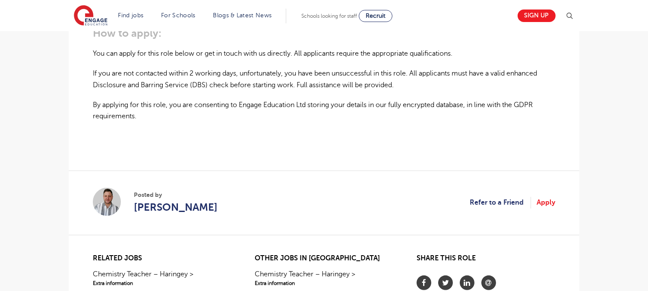
scroll to position [663, 0]
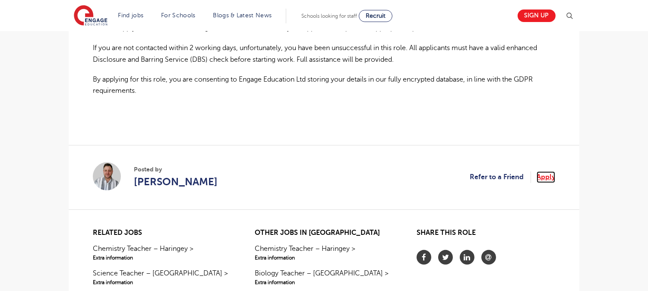
click at [546, 175] on link "Apply" at bounding box center [546, 176] width 19 height 11
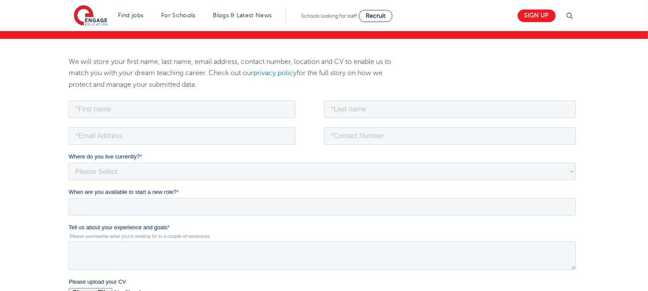
scroll to position [123, 0]
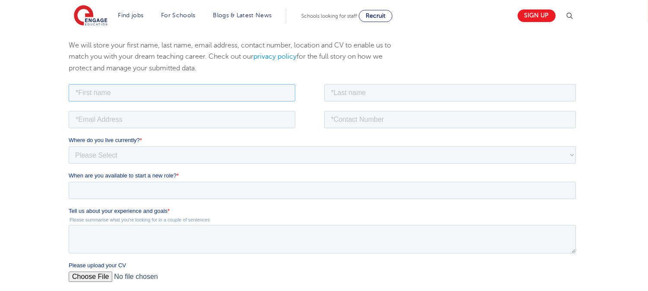
click at [266, 94] on input "text" at bounding box center [181, 92] width 227 height 17
click at [329, 89] on input "text" at bounding box center [450, 92] width 252 height 17
paste input "[PERSON_NAME] [PERSON_NAME]"
type input "[PERSON_NAME] [PERSON_NAME]"
click at [275, 89] on input "text" at bounding box center [181, 92] width 227 height 17
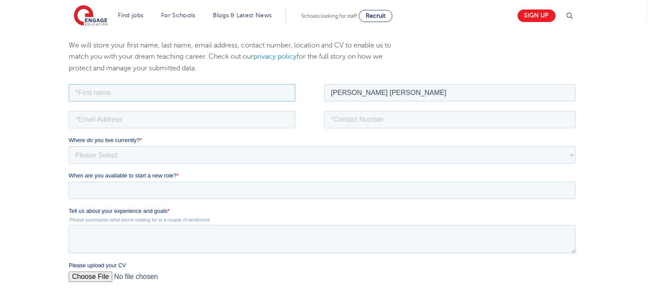
type input "[PERSON_NAME]"
click at [177, 117] on input "email" at bounding box center [181, 119] width 227 height 17
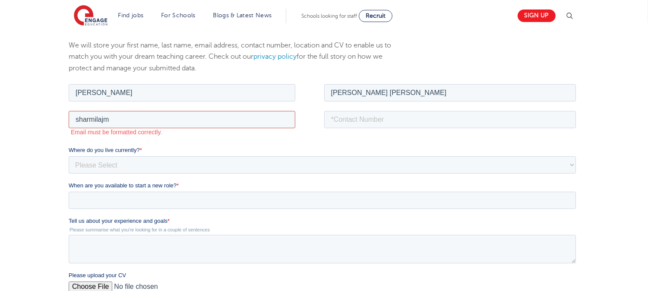
type input "[EMAIL_ADDRESS][DOMAIN_NAME]"
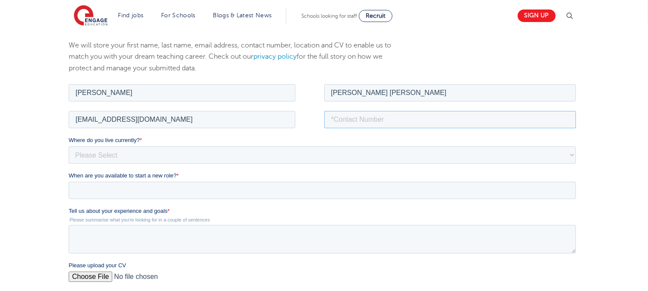
click at [422, 117] on input "tel" at bounding box center [450, 119] width 252 height 17
type input "+919841972937"
click at [370, 147] on select "Please Select UK Canada Ireland Australia New Zealand Europe USA South Africa J…" at bounding box center [321, 154] width 507 height 17
select select "Asia"
click at [68, 146] on select "Please Select UK Canada Ireland Australia New Zealand Europe USA South Africa J…" at bounding box center [321, 154] width 507 height 17
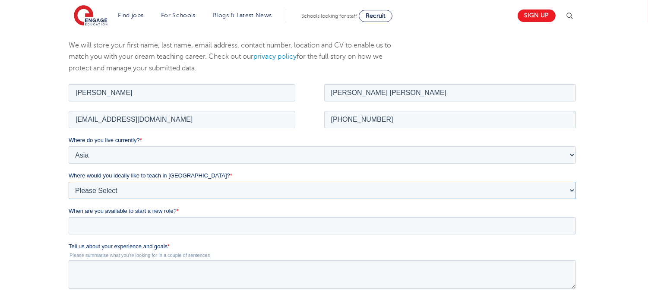
click at [241, 193] on select "Please Select I'm flexible! London Any city in England Greater London/Home Coun…" at bounding box center [321, 189] width 507 height 17
select select "Urban-Other"
click at [68, 181] on select "Please Select I'm flexible! London Any city in England Greater London/Home Coun…" at bounding box center [321, 189] width 507 height 17
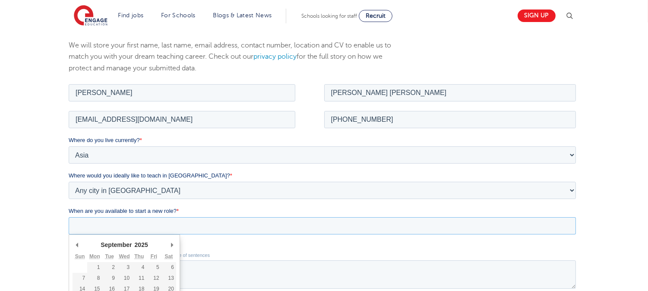
click at [207, 223] on input "When are you available to start a new role? *" at bounding box center [321, 225] width 507 height 17
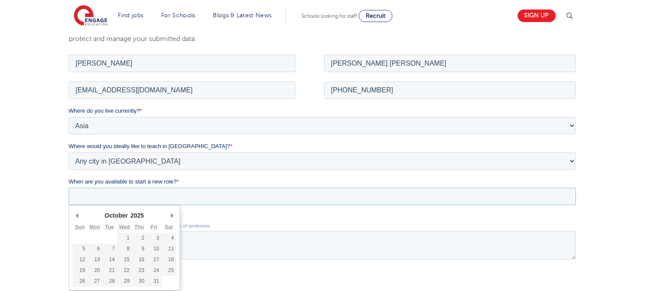
scroll to position [157, 0]
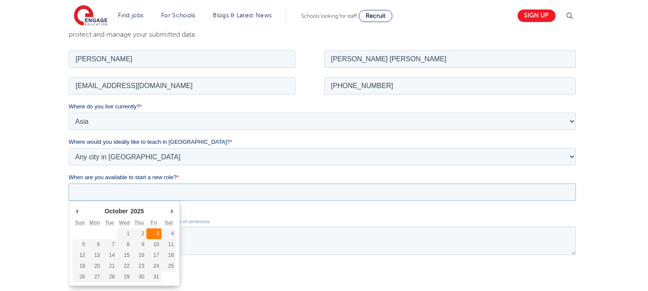
type div "2025-10-03"
type input "2025/10/03"
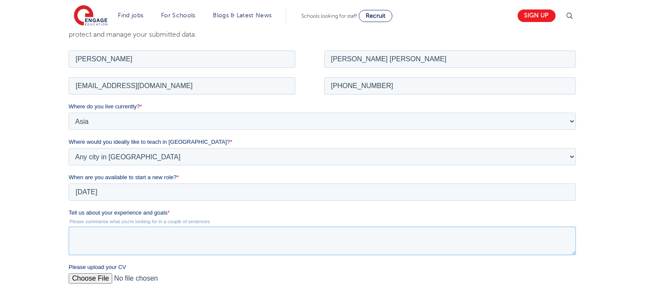
click at [157, 238] on textarea "Tell us about your experience and goals *" at bounding box center [321, 240] width 507 height 28
type textarea "h"
paste textarea "I have 23 years of teaching experience, working with students across various ag…"
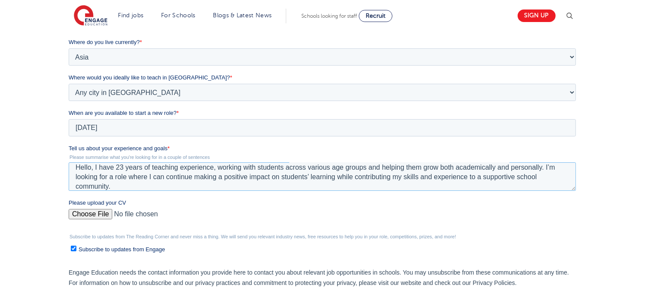
scroll to position [223, 0]
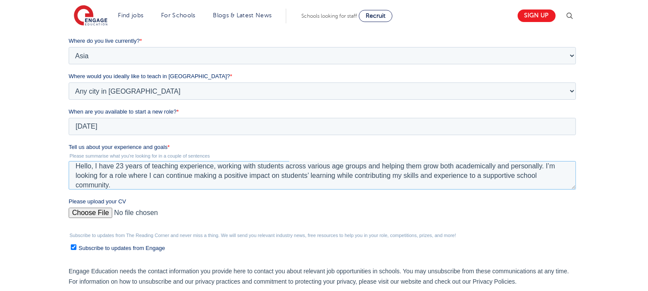
type textarea "Hello, I have 23 years of teaching experience, working with students across var…"
click at [81, 245] on span "Subscribe to updates from Engage" at bounding box center [121, 248] width 86 height 6
click at [76, 245] on input "Subscribe to updates from Engage" at bounding box center [73, 247] width 6 height 6
checkbox input "false"
click at [89, 211] on input "Please upload your CV" at bounding box center [321, 216] width 507 height 17
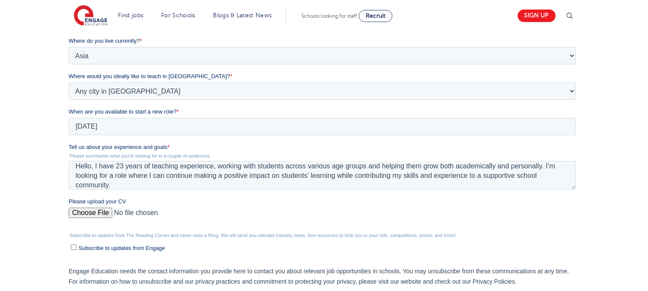
type input "C:\fakepath\sharmilajmf resume.pdf"
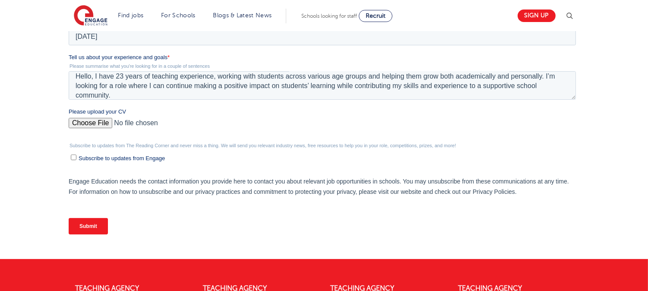
scroll to position [333, 0]
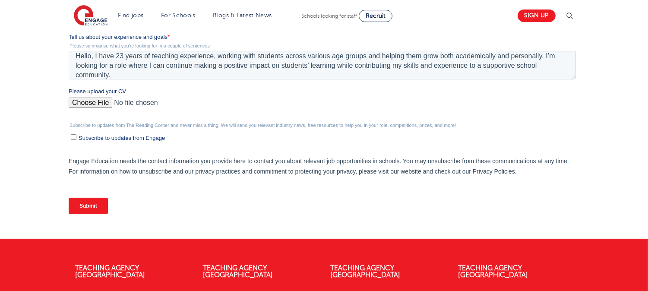
click at [88, 205] on input "Submit" at bounding box center [87, 206] width 39 height 16
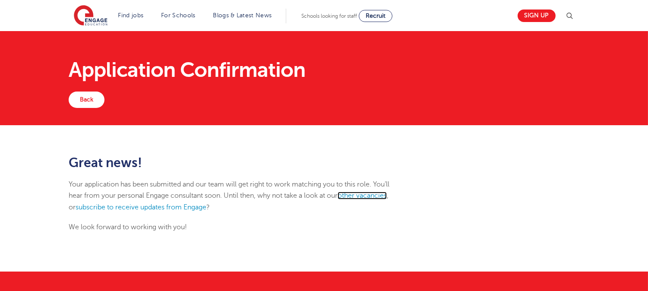
click at [357, 196] on link "other vacancies" at bounding box center [362, 196] width 49 height 8
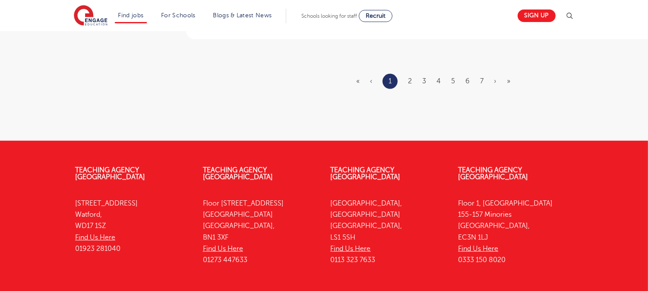
scroll to position [1150, 0]
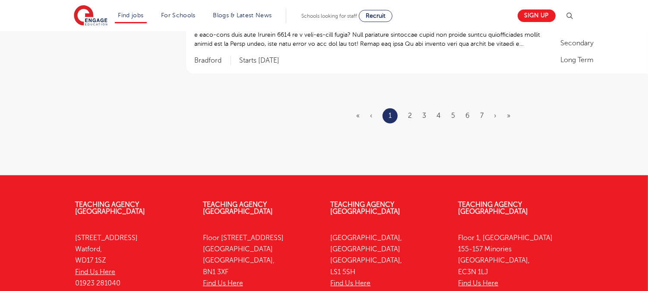
click at [428, 108] on ul "« ‹ 1 2 3 4 5 6 7 › »" at bounding box center [438, 115] width 164 height 15
click at [420, 108] on ul "« ‹ 1 2 3 4 5 6 7 › »" at bounding box center [438, 115] width 164 height 15
click at [424, 112] on link "3" at bounding box center [424, 116] width 4 height 8
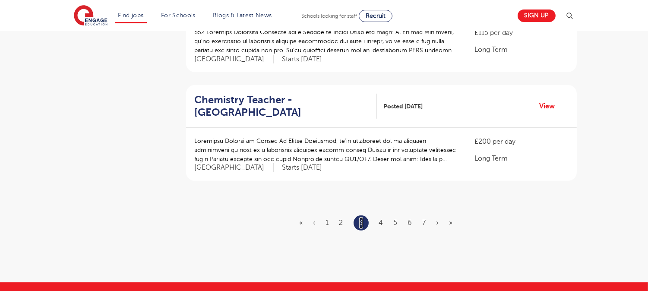
scroll to position [1024, 0]
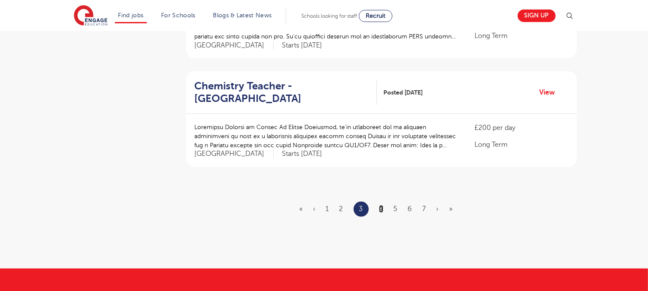
click at [382, 205] on link "4" at bounding box center [381, 209] width 4 height 8
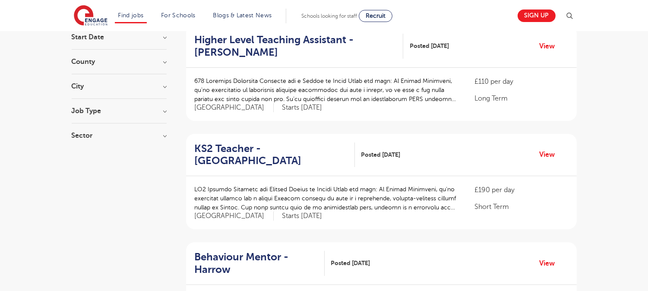
scroll to position [106, 0]
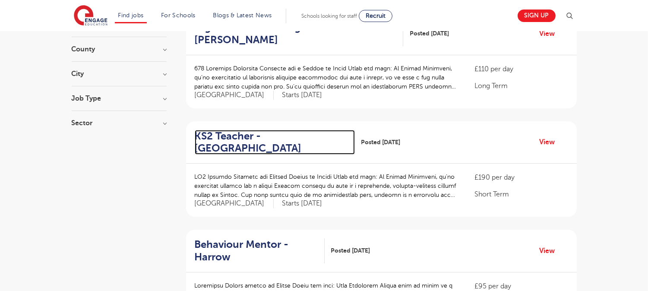
click at [213, 134] on h2 "KS2 Teacher - Hillingdon" at bounding box center [271, 142] width 153 height 25
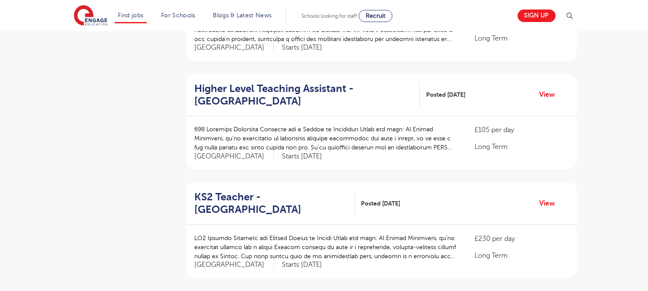
scroll to position [374, 0]
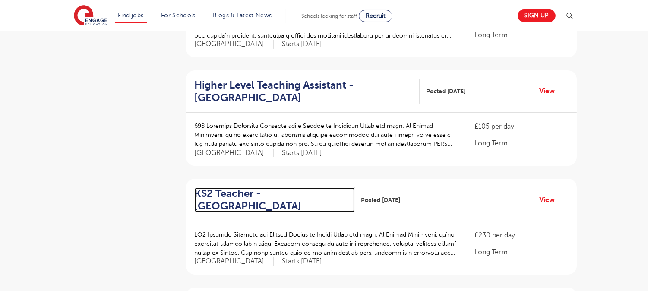
click at [252, 195] on h2 "KS2 Teacher - Lewisham" at bounding box center [271, 199] width 153 height 25
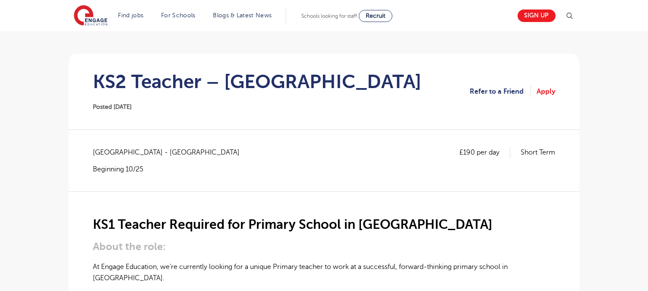
scroll to position [58, 0]
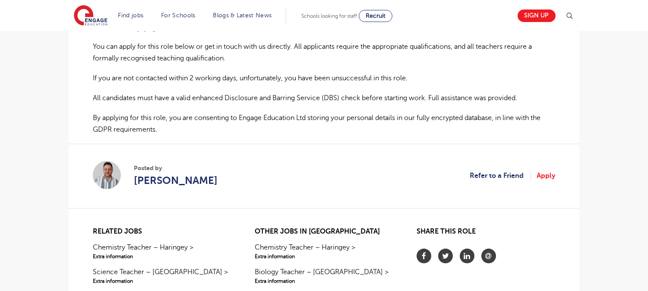
scroll to position [592, 0]
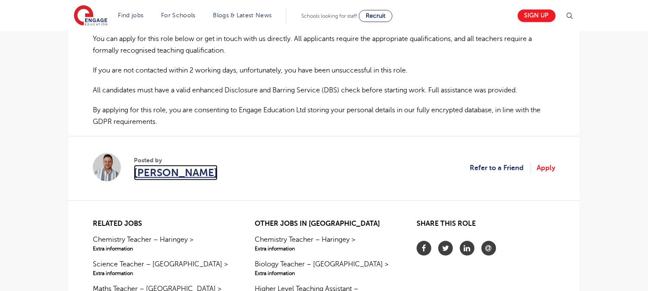
click at [153, 165] on span "[PERSON_NAME]" at bounding box center [176, 173] width 84 height 16
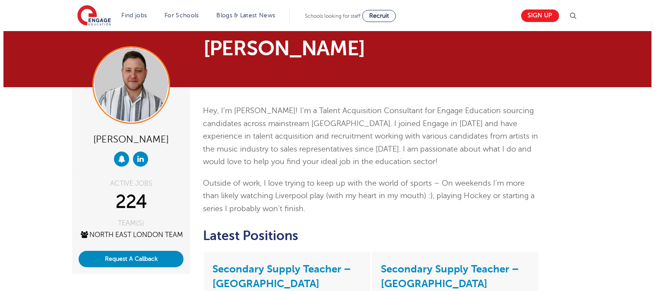
scroll to position [3, 0]
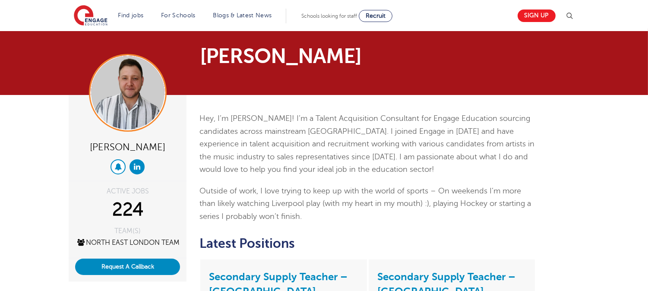
click at [114, 164] on button at bounding box center [118, 166] width 15 height 15
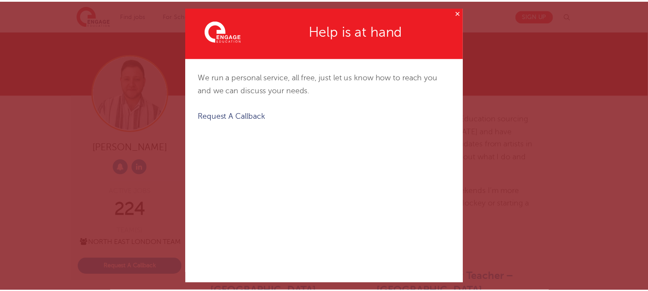
scroll to position [0, 0]
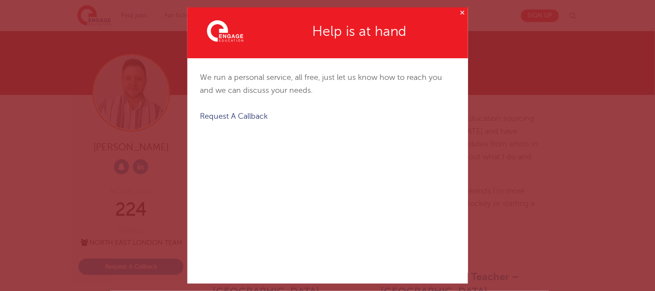
click at [457, 12] on button "✕" at bounding box center [462, 12] width 11 height 11
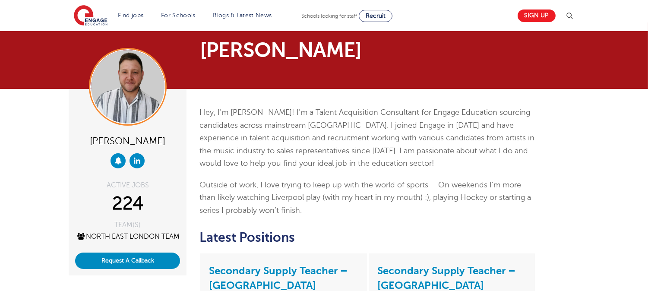
scroll to position [10, 0]
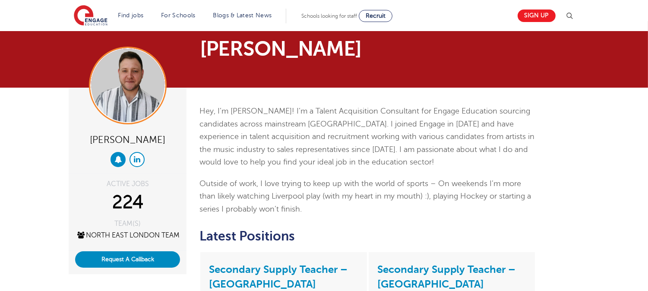
click at [143, 154] on link at bounding box center [136, 159] width 15 height 15
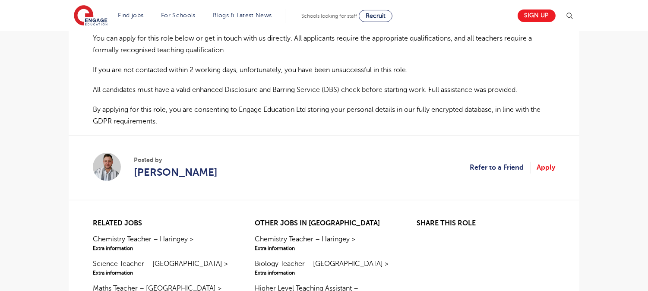
scroll to position [592, 0]
